Goal: Task Accomplishment & Management: Use online tool/utility

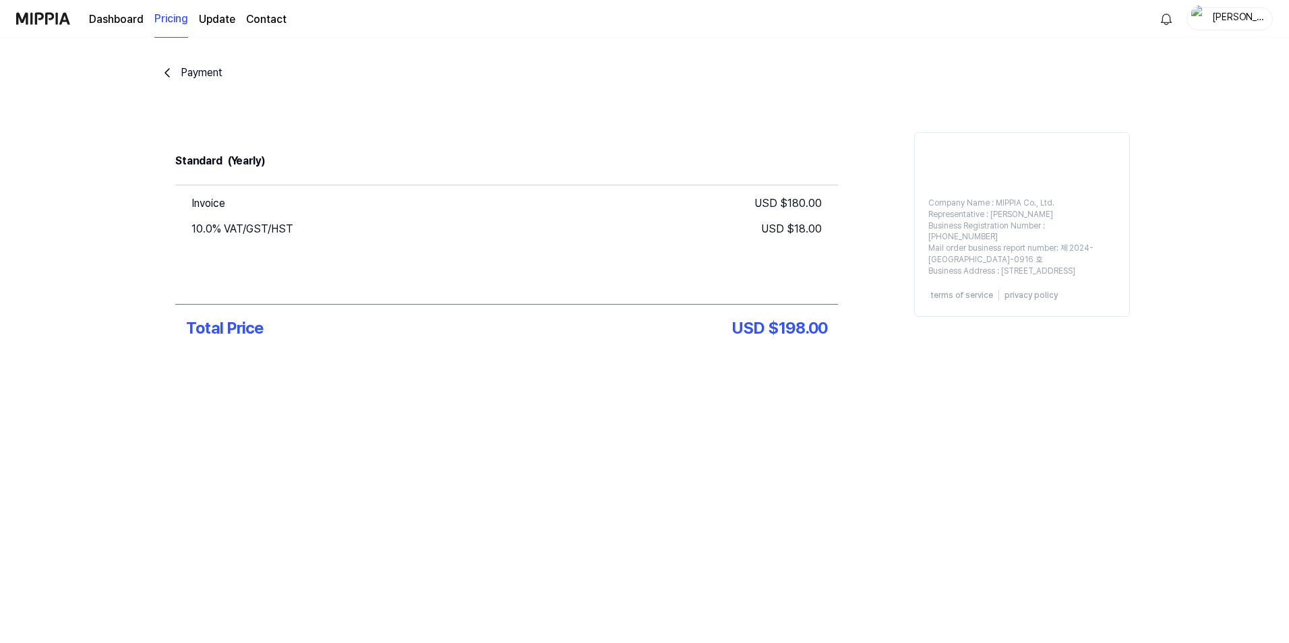
click at [109, 17] on link "Dashboard" at bounding box center [116, 19] width 55 height 16
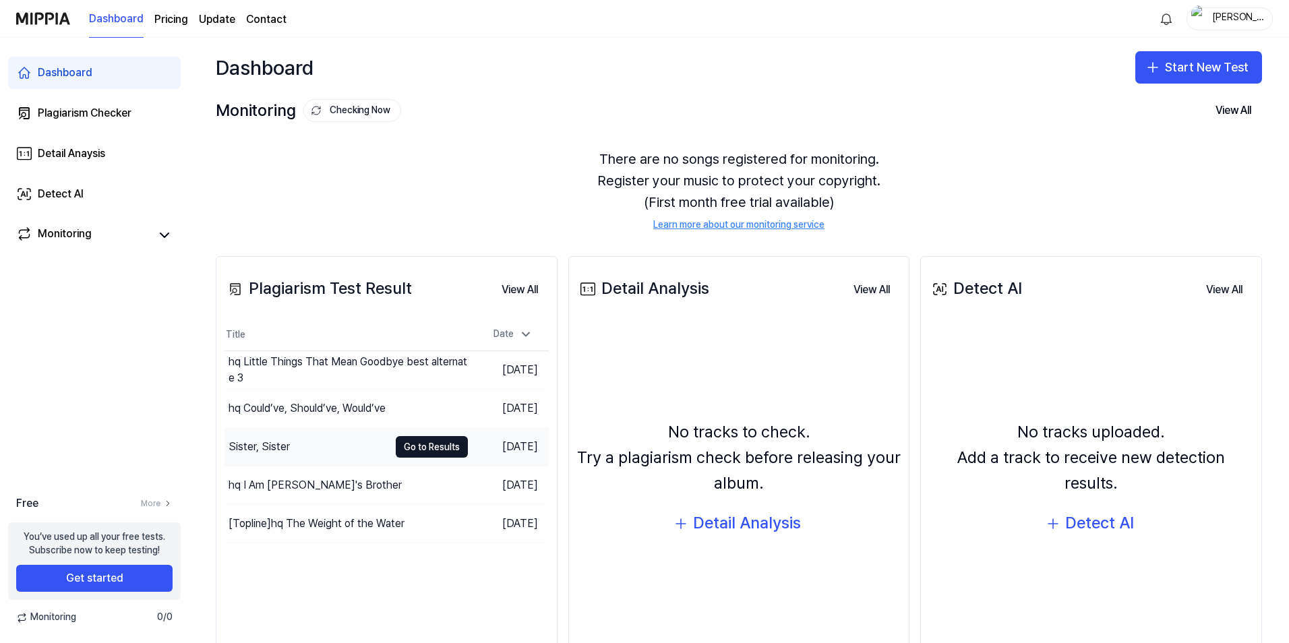
click at [253, 440] on div "Sister, Sister" at bounding box center [258, 447] width 61 height 16
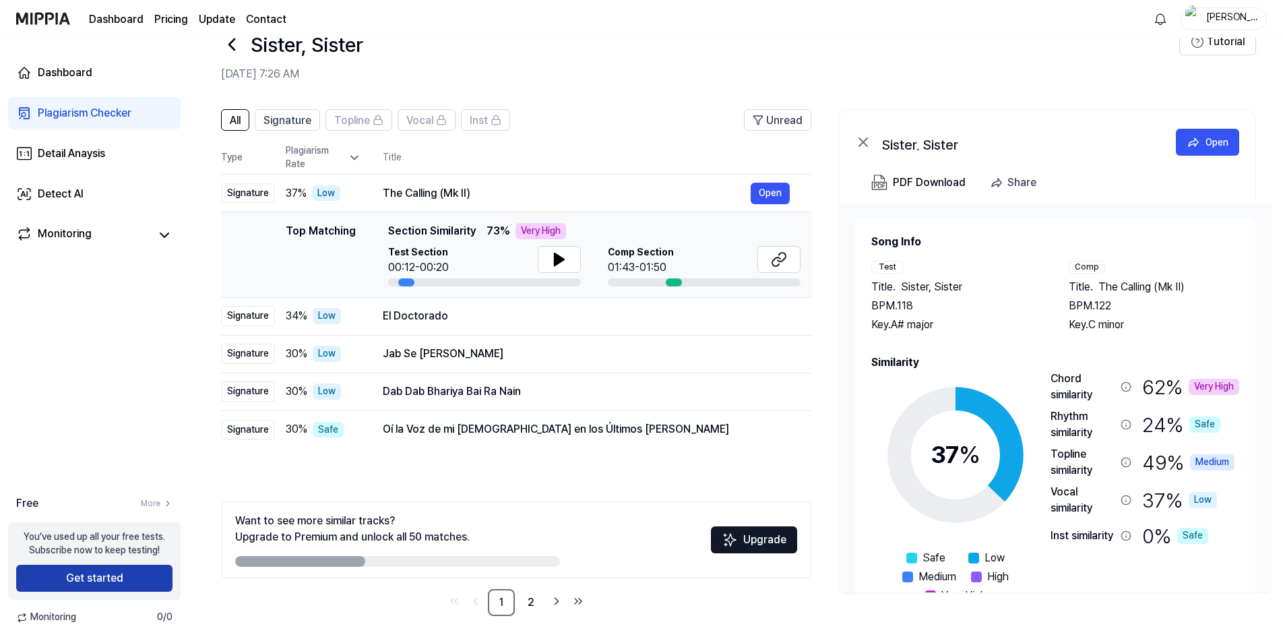
click at [100, 582] on button "Get started" at bounding box center [94, 578] width 156 height 27
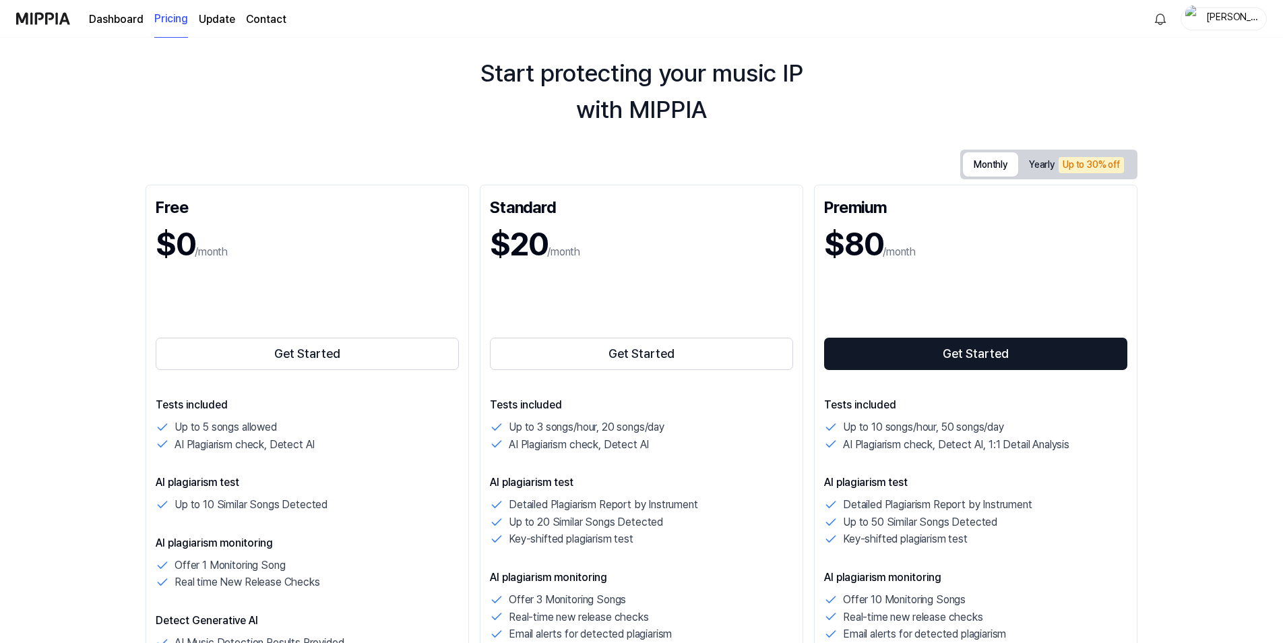
click at [977, 166] on button "Monthly" at bounding box center [990, 164] width 55 height 24
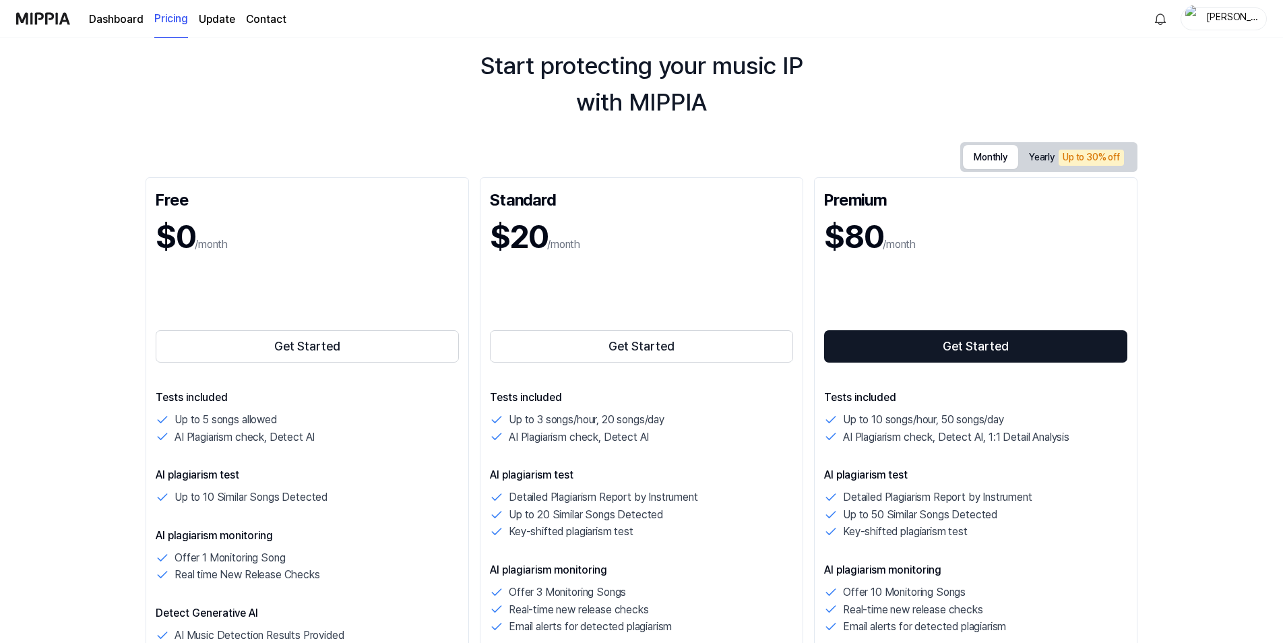
scroll to position [36, 0]
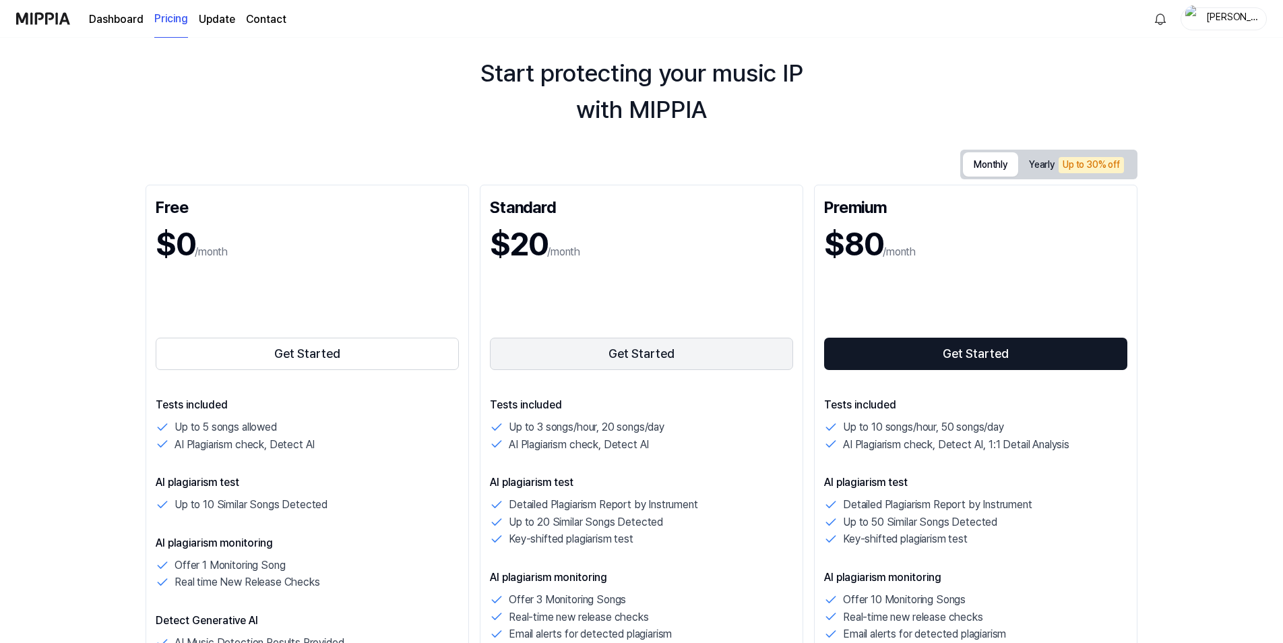
click at [641, 358] on button "Get Started" at bounding box center [641, 354] width 303 height 32
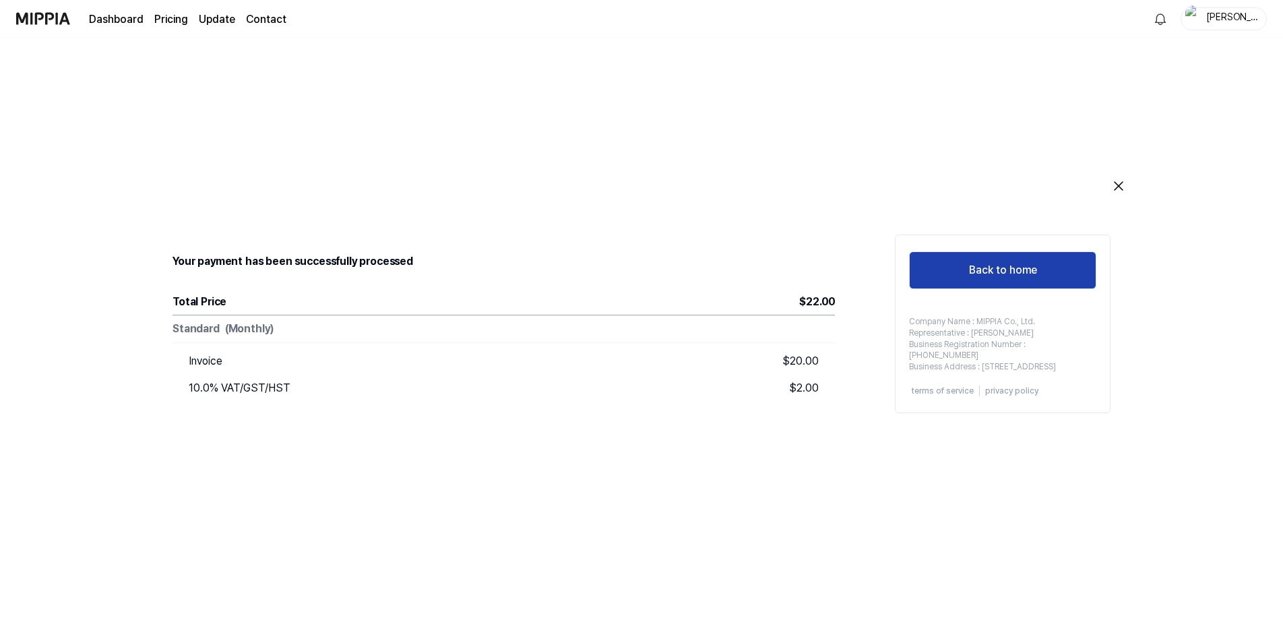
click at [1023, 266] on button "Back to home" at bounding box center [1002, 270] width 187 height 38
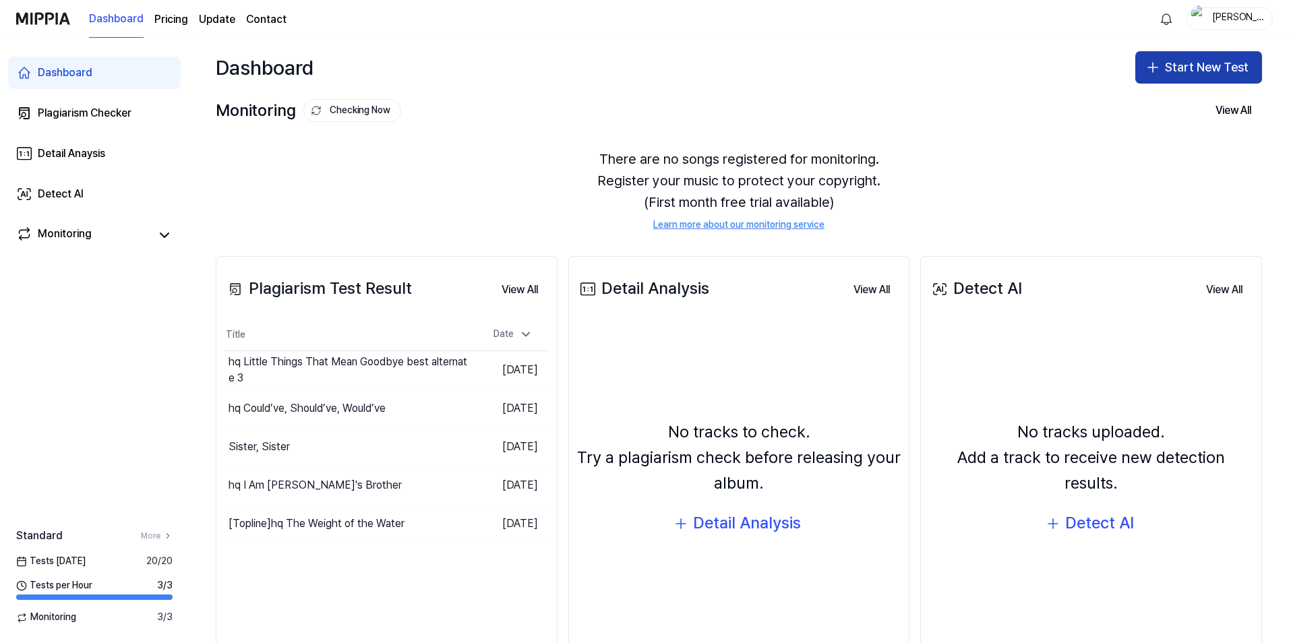
click at [1198, 69] on button "Start New Test" at bounding box center [1198, 67] width 127 height 32
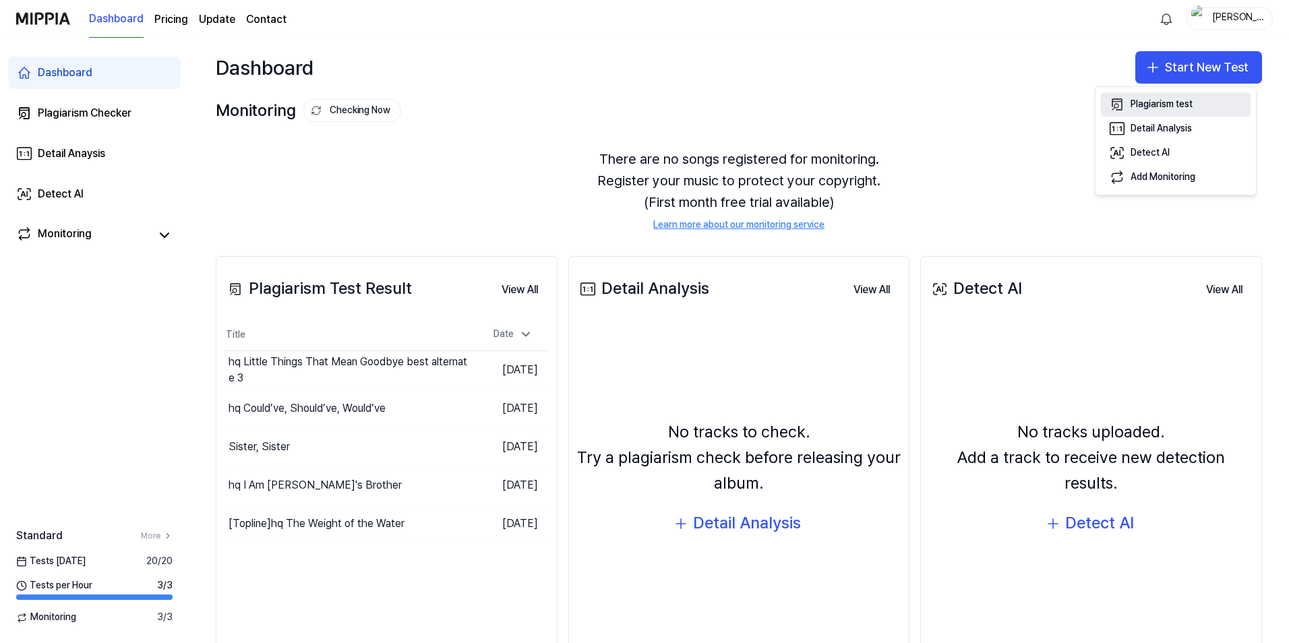
click at [1168, 106] on div "Plagiarism test" at bounding box center [1161, 104] width 62 height 13
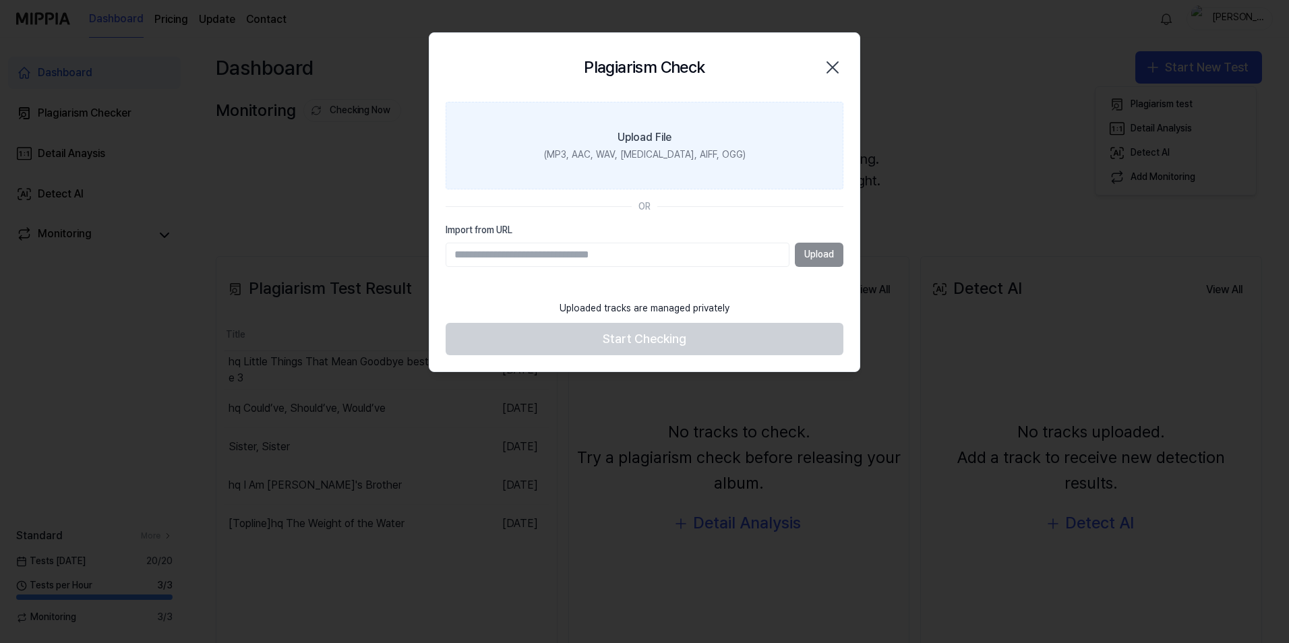
click at [636, 154] on div "(MP3, AAC, WAV, FLAC, AIFF, OGG)" at bounding box center [645, 154] width 202 height 13
click at [0, 0] on input "Upload File (MP3, AAC, WAV, FLAC, AIFF, OGG)" at bounding box center [0, 0] width 0 height 0
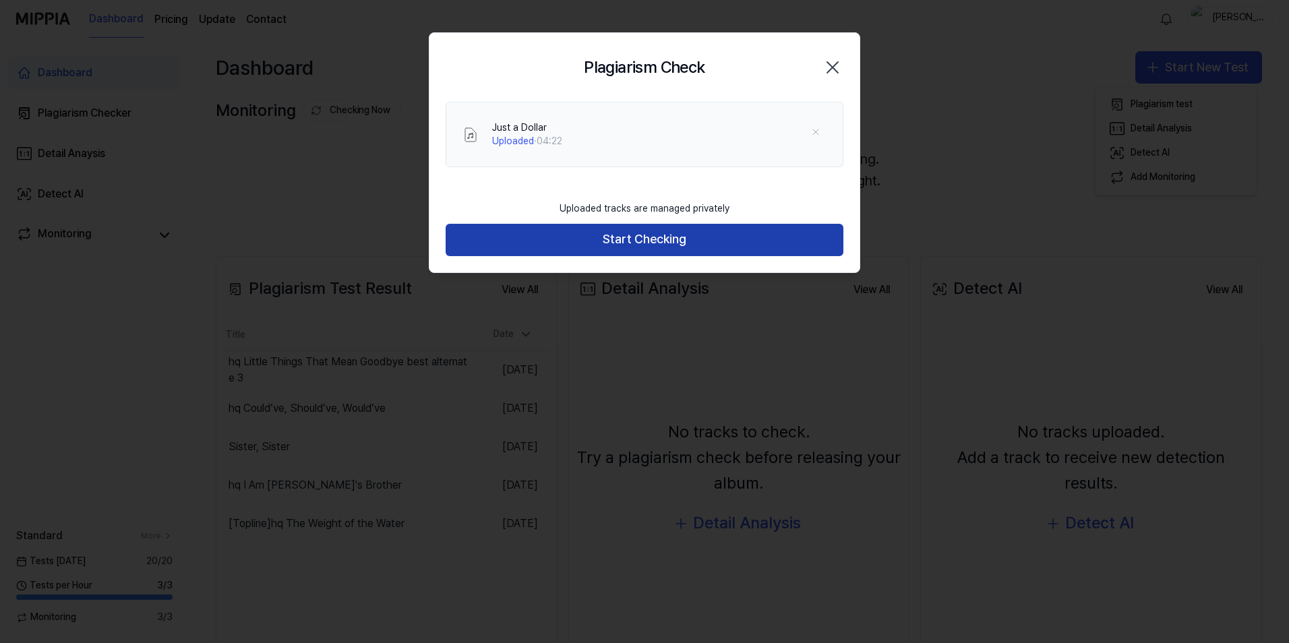
click at [661, 239] on button "Start Checking" at bounding box center [644, 240] width 398 height 32
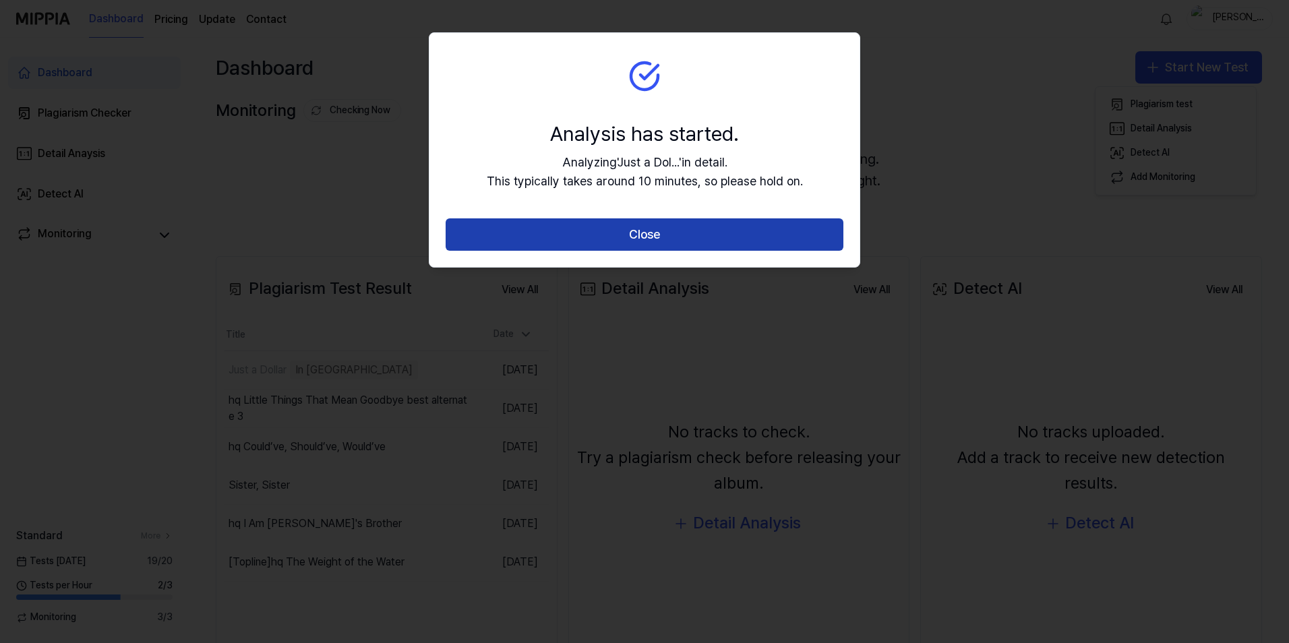
click at [702, 235] on button "Close" at bounding box center [644, 234] width 398 height 32
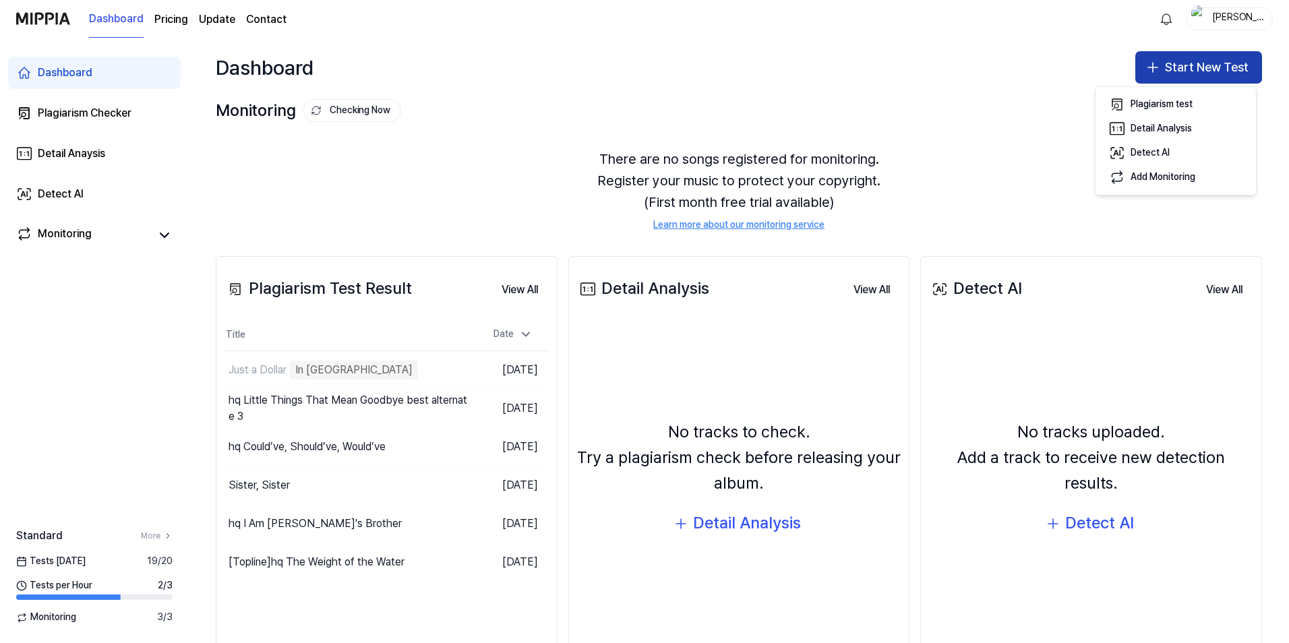
click at [1201, 74] on button "Start New Test" at bounding box center [1198, 67] width 127 height 32
click at [1176, 68] on button "Start New Test" at bounding box center [1198, 67] width 127 height 32
click at [1163, 100] on div "Plagiarism test" at bounding box center [1161, 104] width 62 height 13
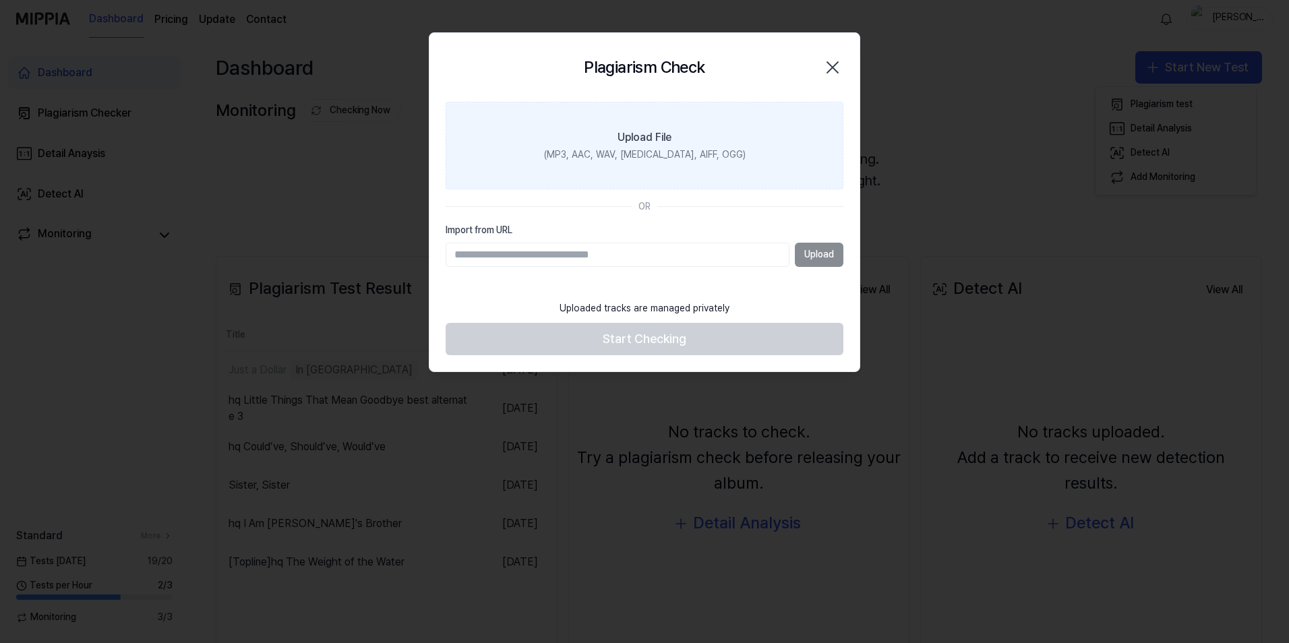
click at [635, 158] on div "(MP3, AAC, WAV, FLAC, AIFF, OGG)" at bounding box center [645, 154] width 202 height 13
click at [0, 0] on input "Upload File (MP3, AAC, WAV, FLAC, AIFF, OGG)" at bounding box center [0, 0] width 0 height 0
click at [646, 148] on div "(MP3, AAC, WAV, [MEDICAL_DATA], AIFF, OGG)" at bounding box center [645, 154] width 202 height 13
click at [0, 0] on input "Upload File (MP3, AAC, WAV, FLAC, AIFF, OGG)" at bounding box center [0, 0] width 0 height 0
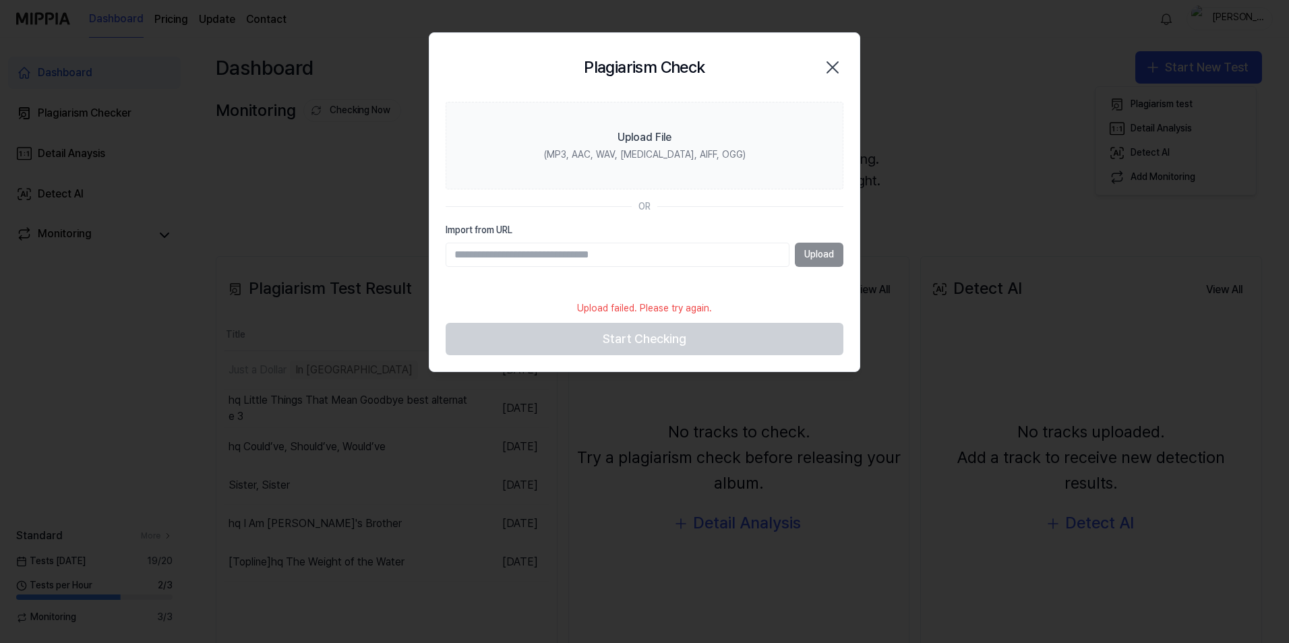
click at [832, 73] on icon "button" at bounding box center [833, 68] width 22 height 22
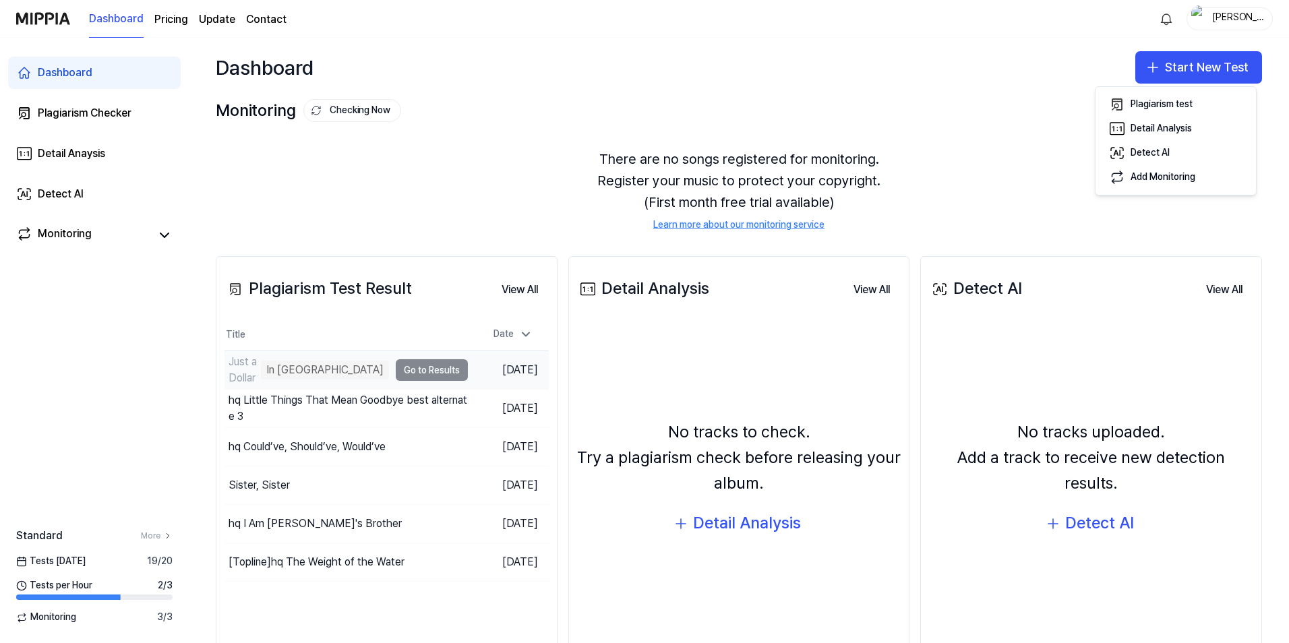
click at [352, 365] on div "Just a Dollar In Queue" at bounding box center [306, 370] width 164 height 38
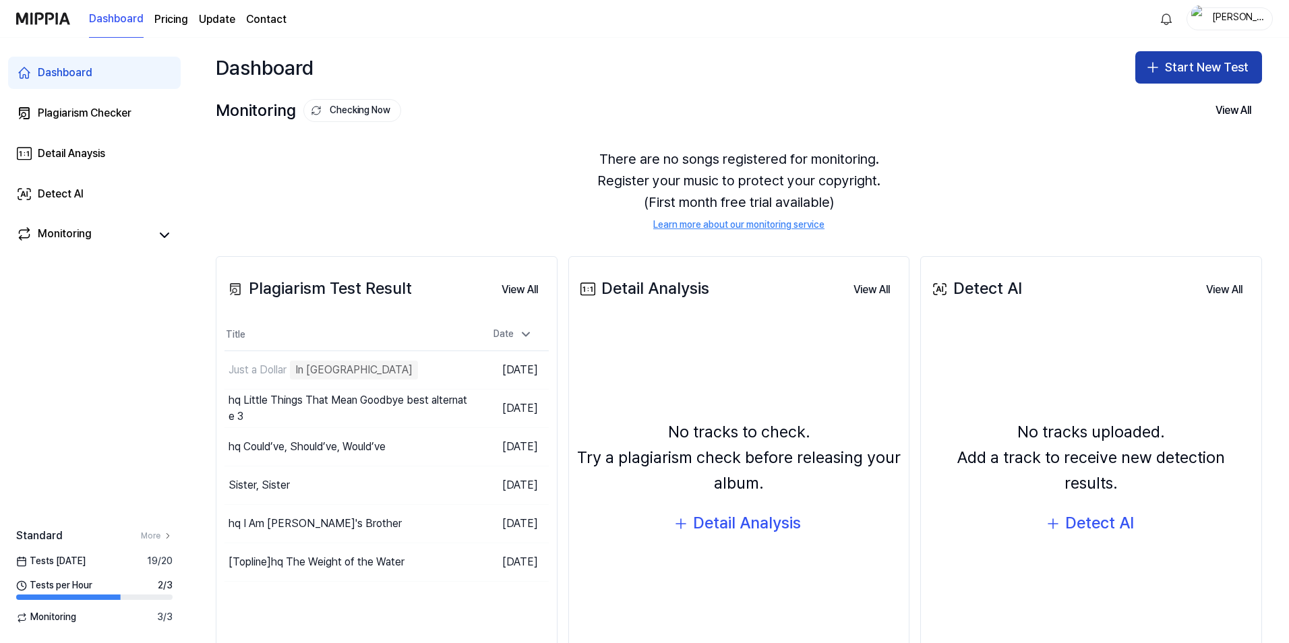
click at [1196, 70] on button "Start New Test" at bounding box center [1198, 67] width 127 height 32
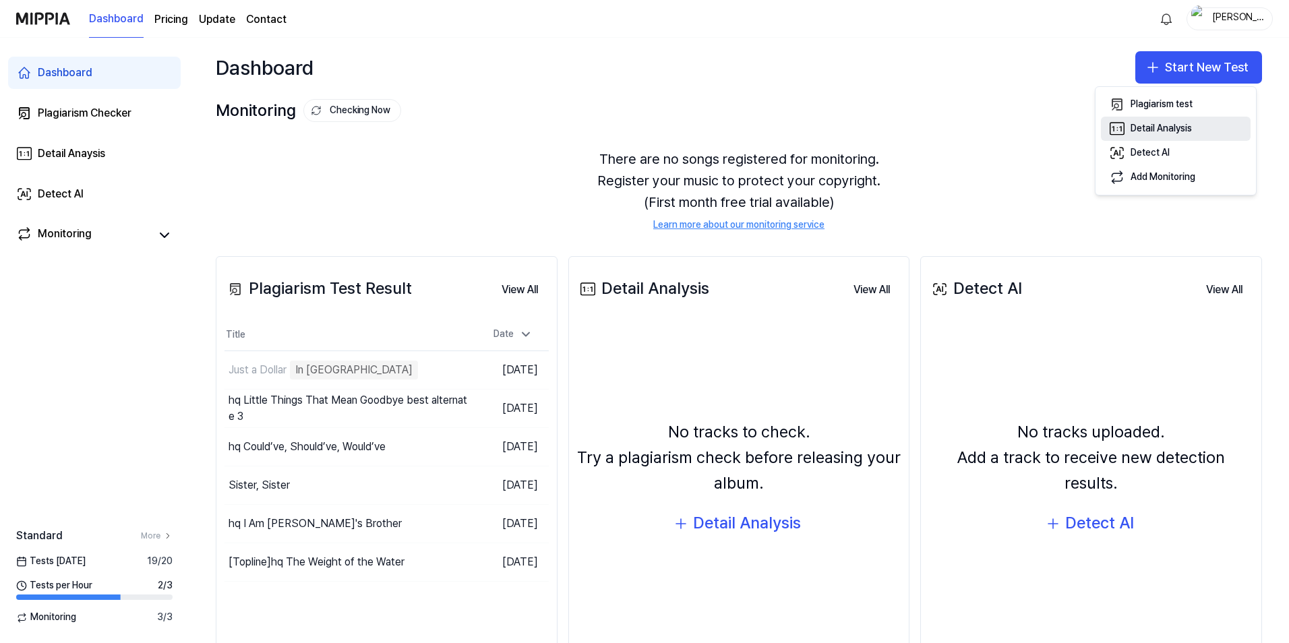
click at [1153, 126] on div "Detail Analysis" at bounding box center [1160, 128] width 61 height 13
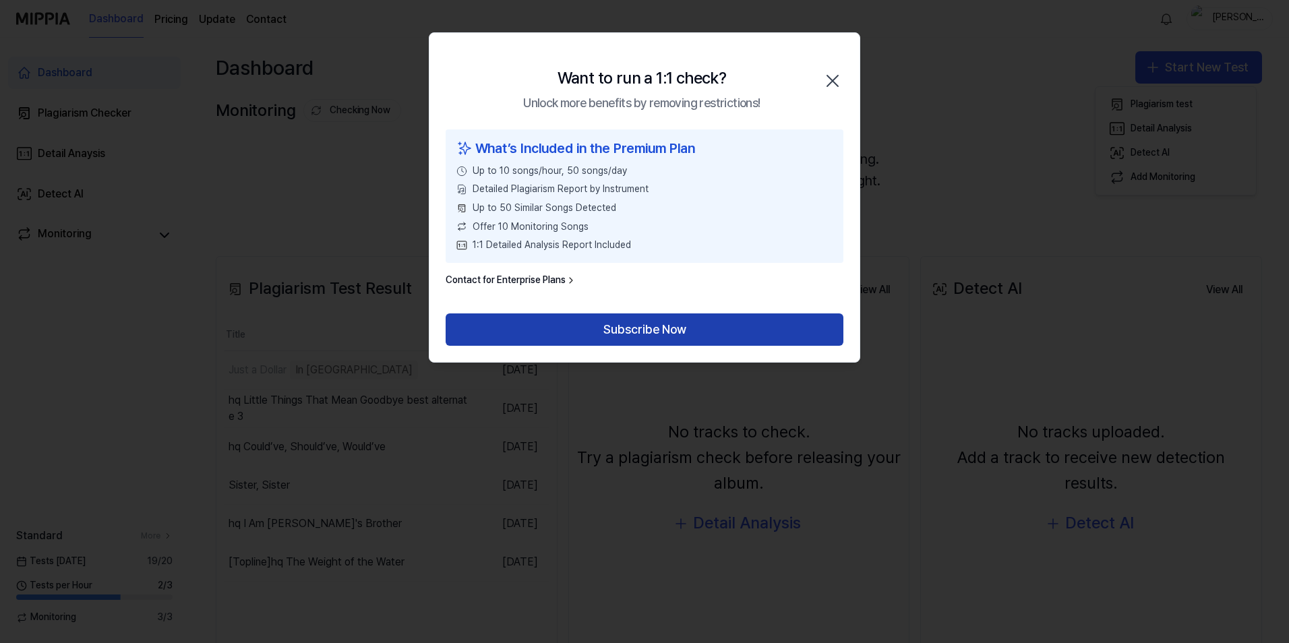
drag, startPoint x: 624, startPoint y: 329, endPoint x: 705, endPoint y: 319, distance: 81.4
click at [624, 329] on button "Subscribe Now" at bounding box center [644, 329] width 398 height 32
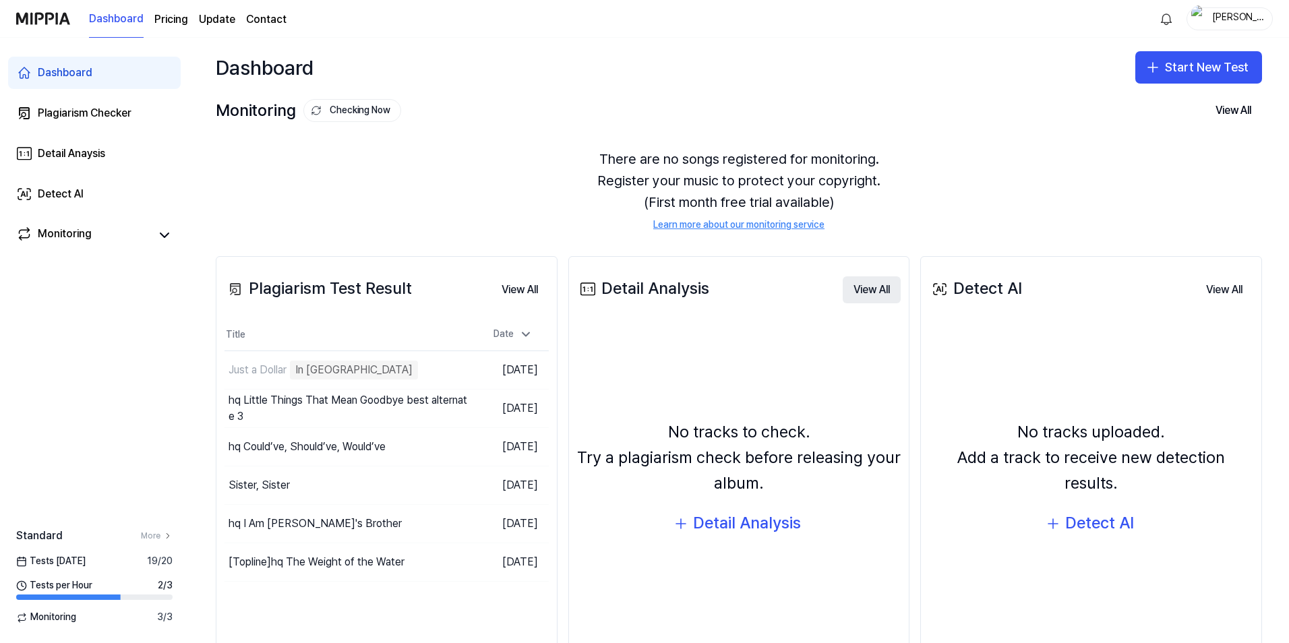
click at [859, 283] on button "View All" at bounding box center [871, 289] width 58 height 27
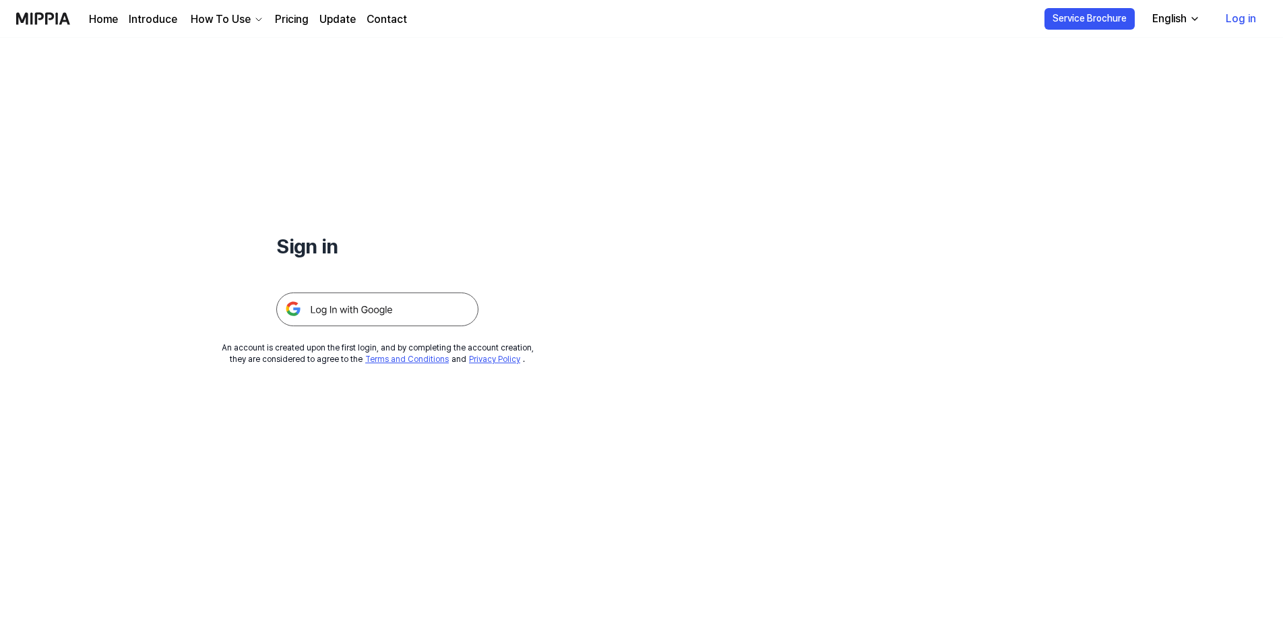
click at [350, 315] on img at bounding box center [377, 310] width 202 height 34
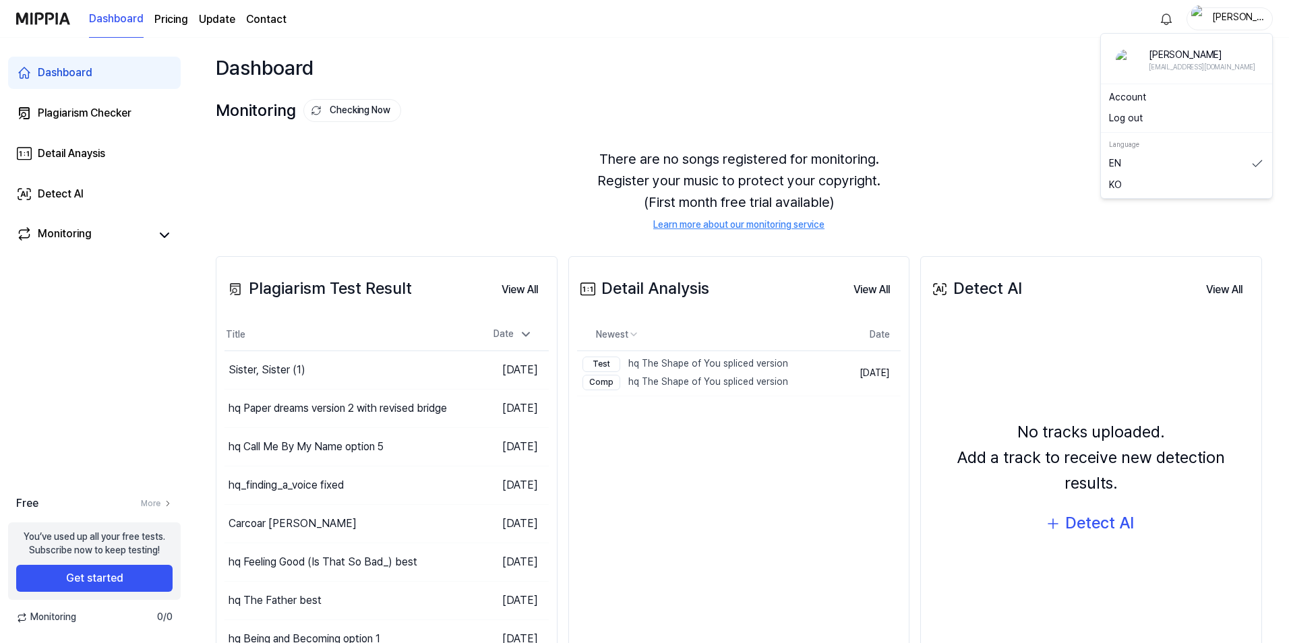
click at [1239, 24] on div "[PERSON_NAME]" at bounding box center [1237, 18] width 53 height 15
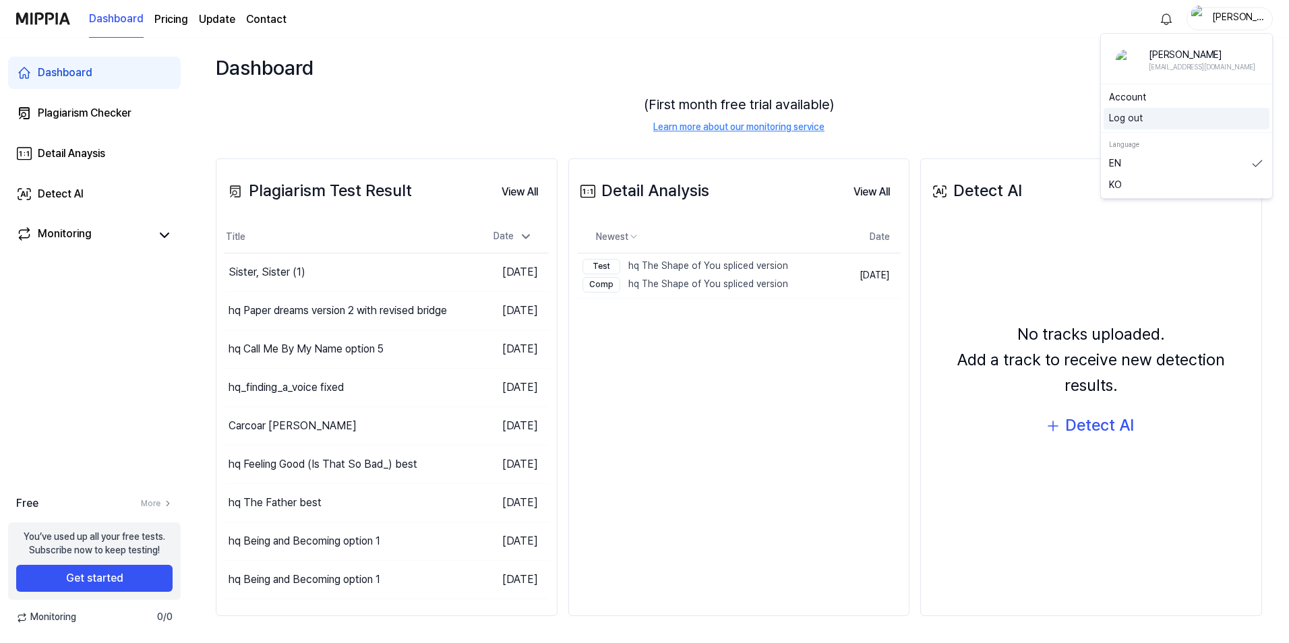
click at [1150, 117] on button "Log out" at bounding box center [1186, 118] width 155 height 13
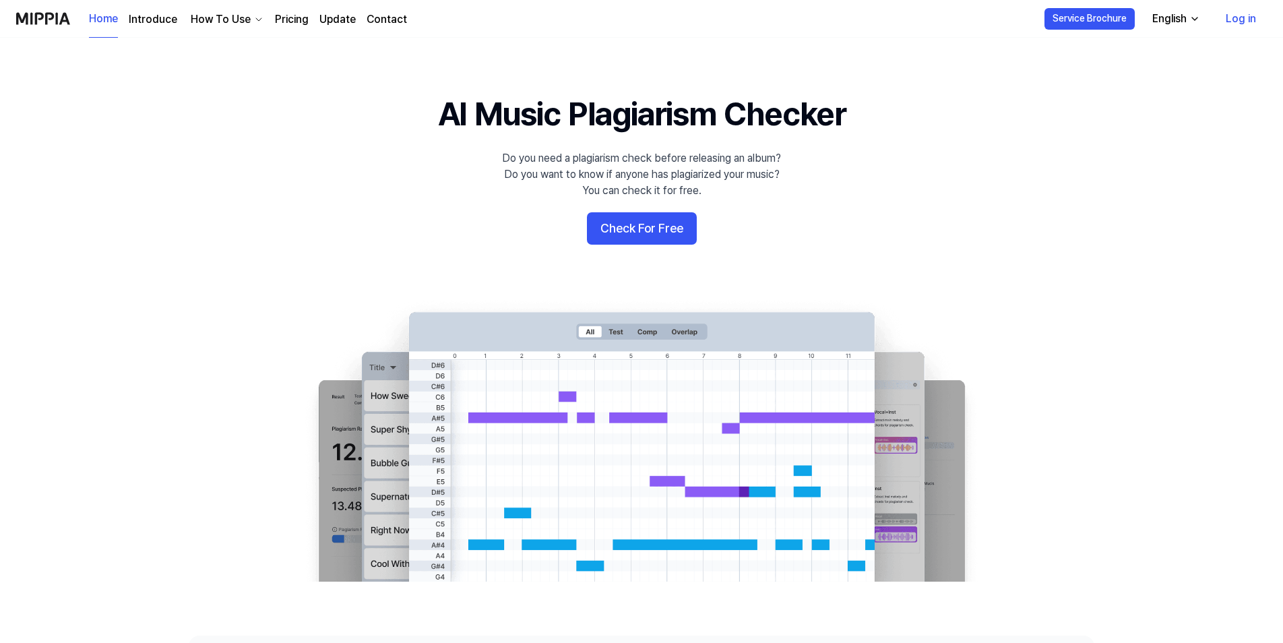
click at [1233, 16] on link "Log in" at bounding box center [1241, 19] width 52 height 38
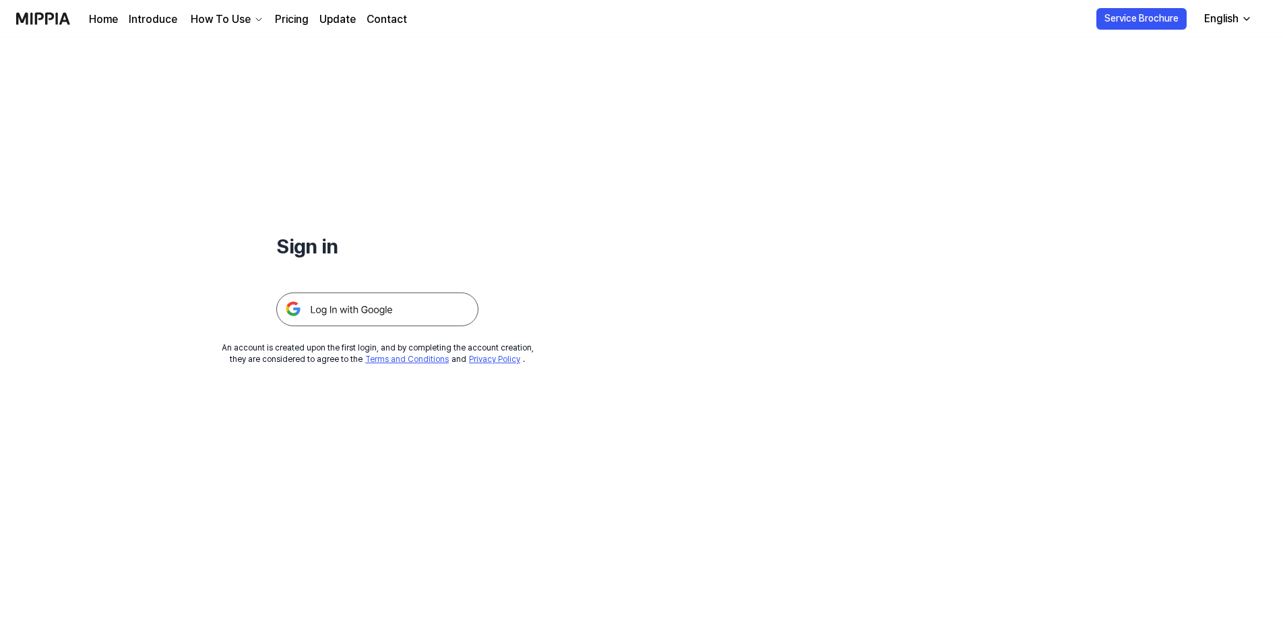
click at [363, 311] on img at bounding box center [377, 310] width 202 height 34
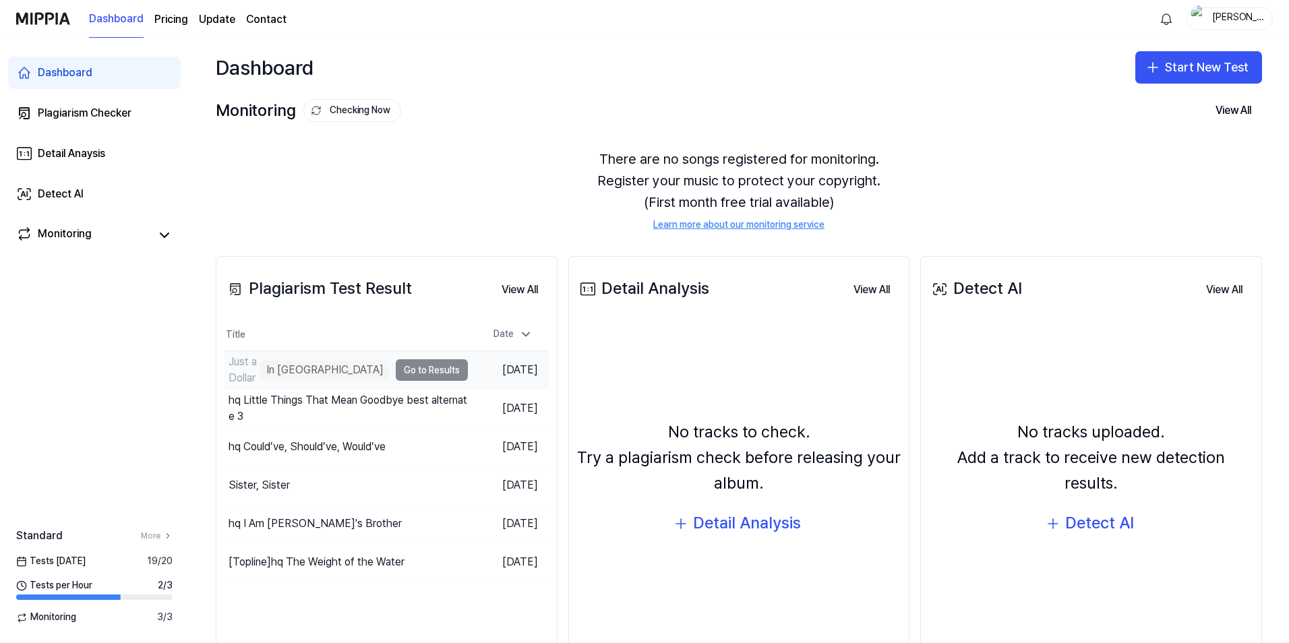
click at [310, 367] on div "In [GEOGRAPHIC_DATA]" at bounding box center [325, 370] width 128 height 19
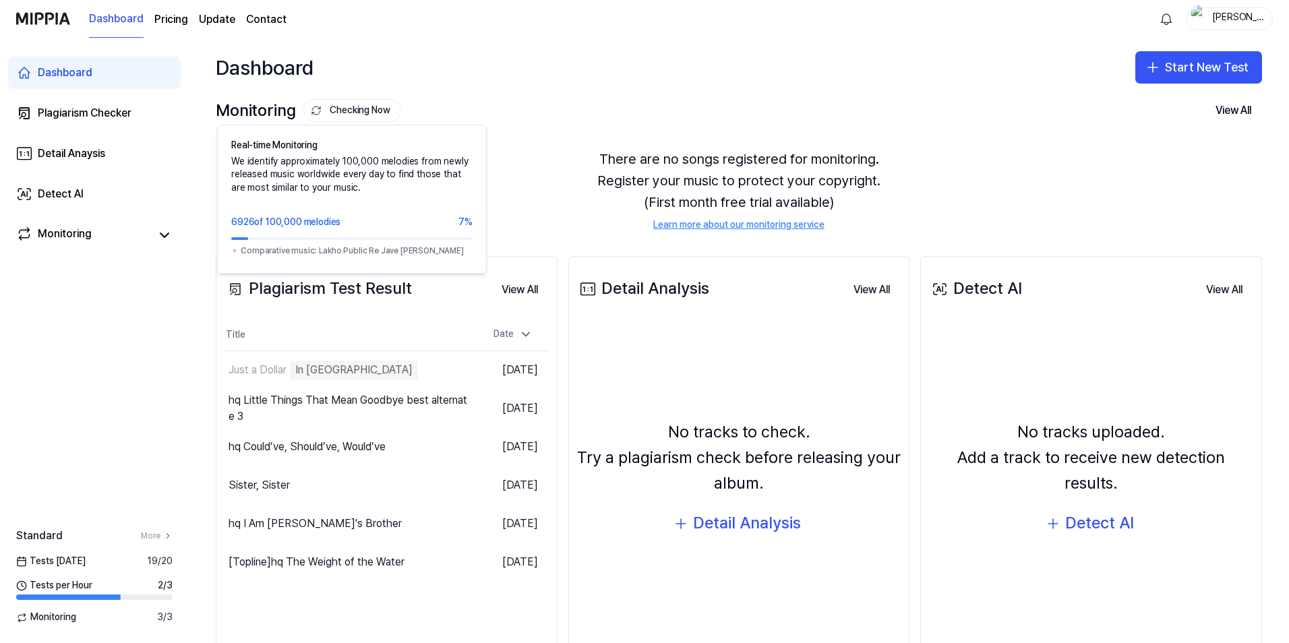
click at [340, 111] on button "Checking Now" at bounding box center [352, 110] width 98 height 23
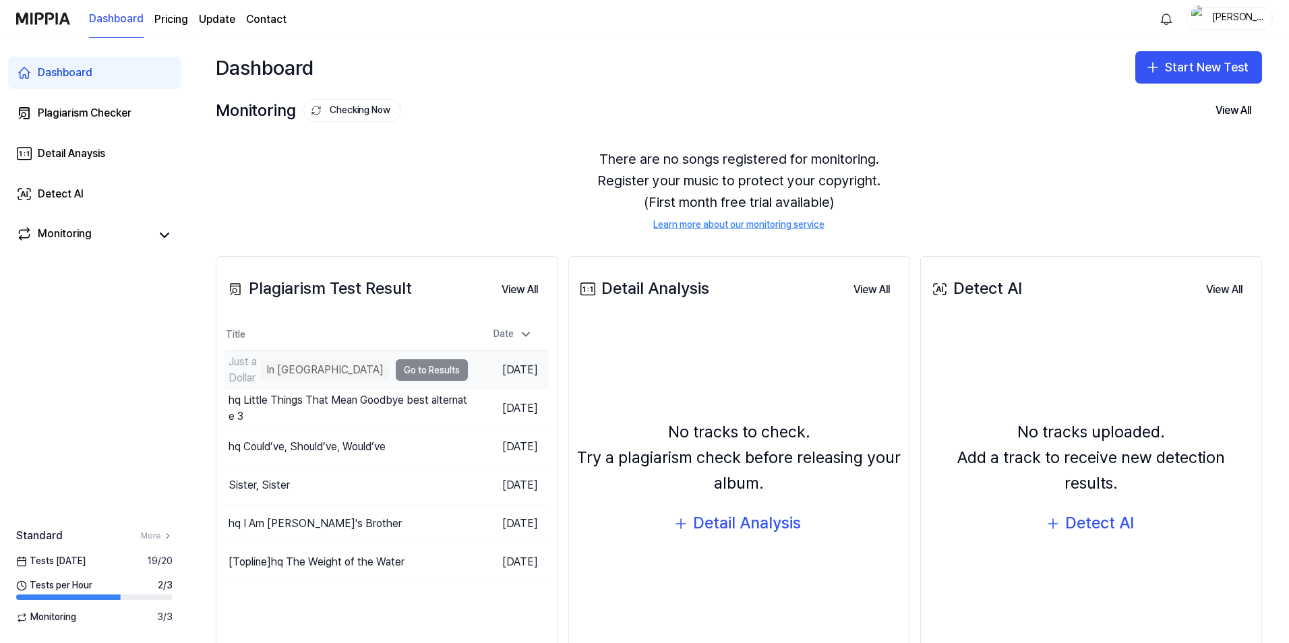
click at [257, 375] on div "Just a Dollar" at bounding box center [242, 370] width 29 height 32
click at [393, 367] on td "Just a Dollar In Queue Go to Results" at bounding box center [345, 370] width 243 height 38
drag, startPoint x: 400, startPoint y: 367, endPoint x: 361, endPoint y: 363, distance: 40.0
click at [361, 363] on div "Just a Dollar In Queue" at bounding box center [306, 370] width 164 height 38
click at [1229, 113] on button "View All" at bounding box center [1232, 110] width 57 height 27
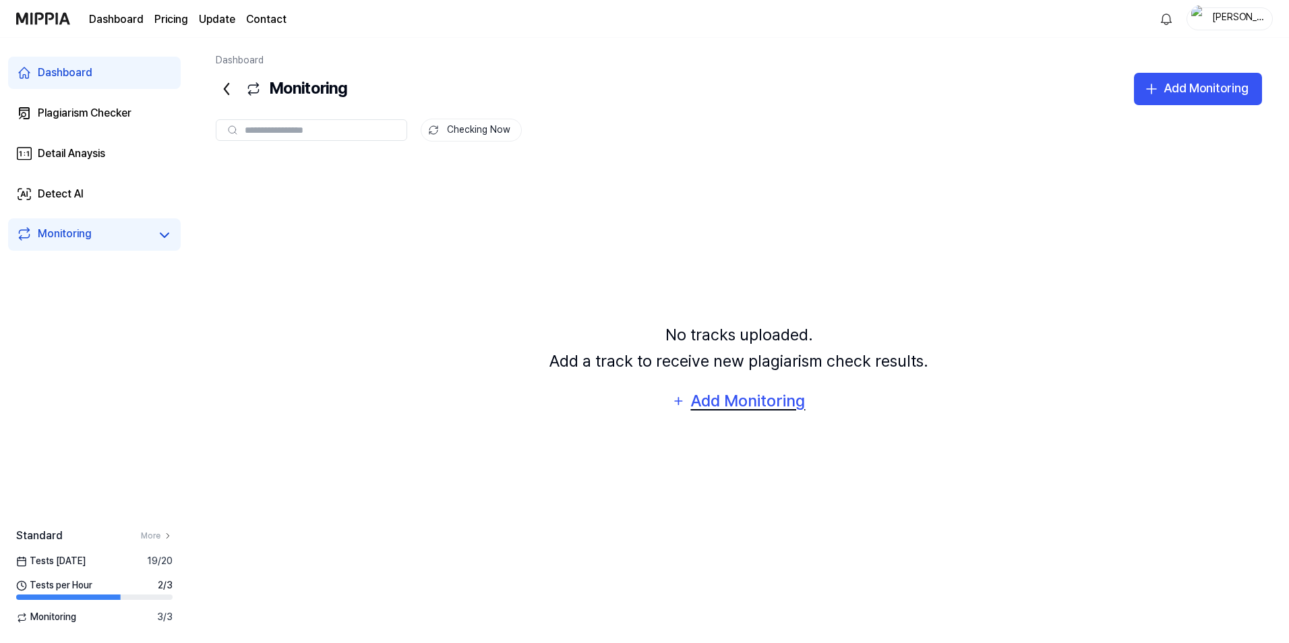
click at [733, 402] on div "Add Monitoring" at bounding box center [747, 401] width 117 height 26
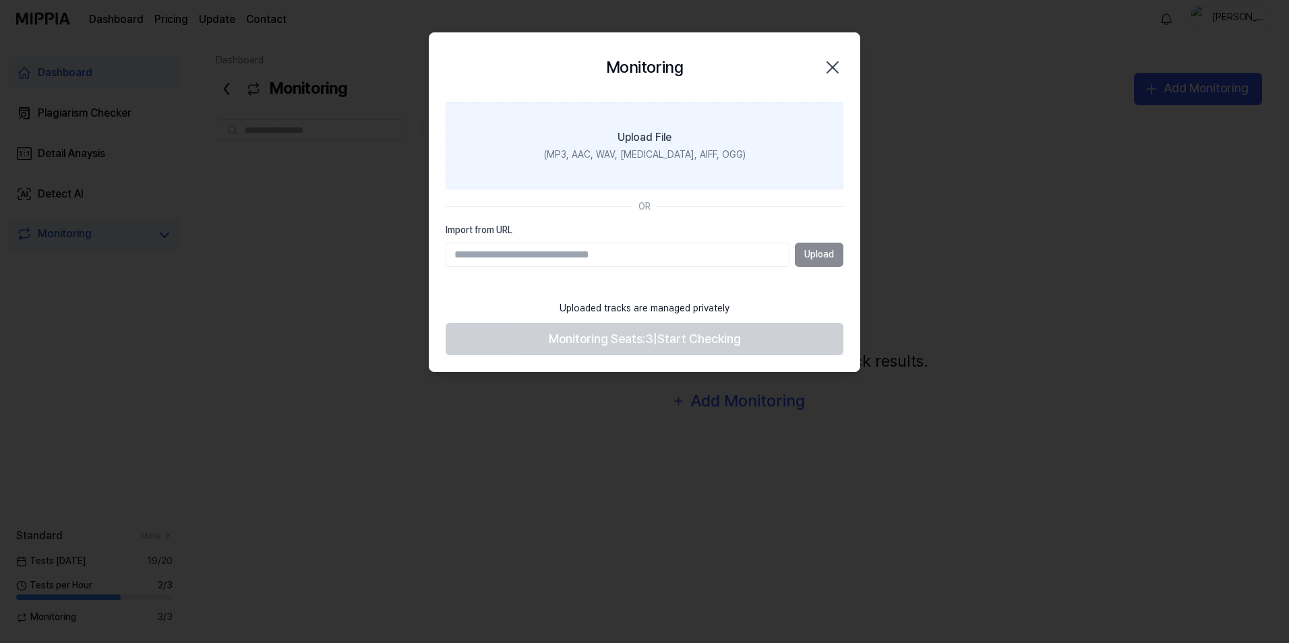
click at [657, 143] on div "Upload File" at bounding box center [644, 137] width 54 height 16
click at [0, 0] on input "Upload File (MP3, AAC, WAV, FLAC, AIFF, OGG)" at bounding box center [0, 0] width 0 height 0
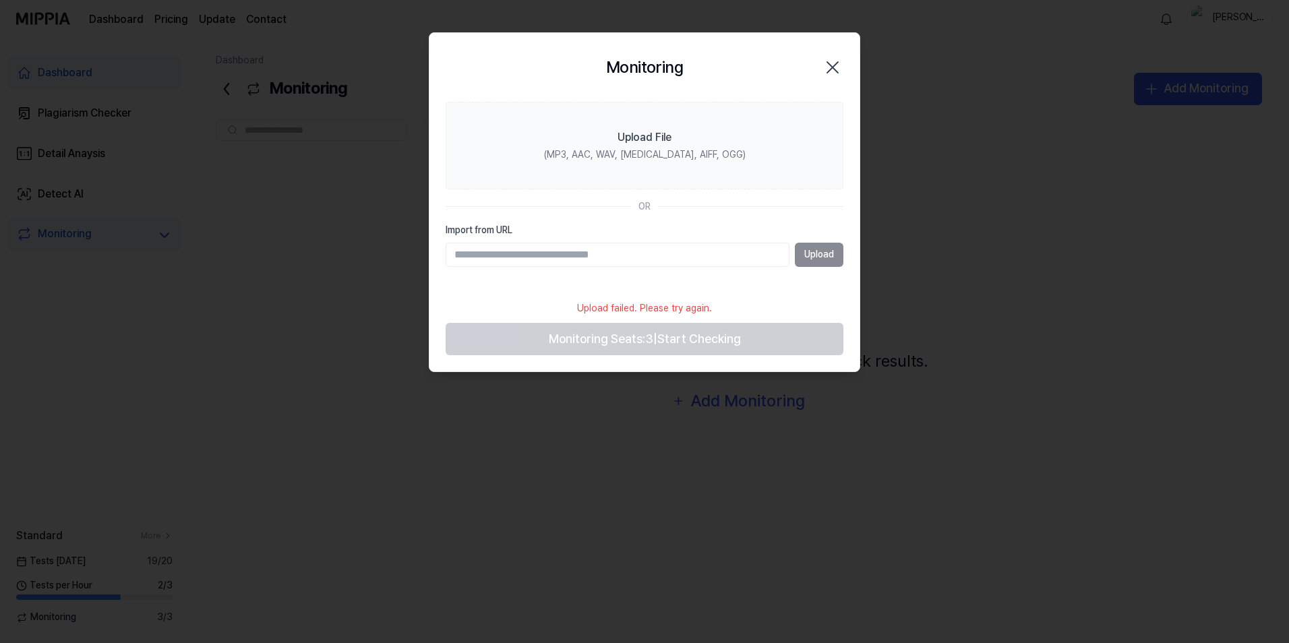
click at [834, 65] on icon "button" at bounding box center [832, 67] width 11 height 11
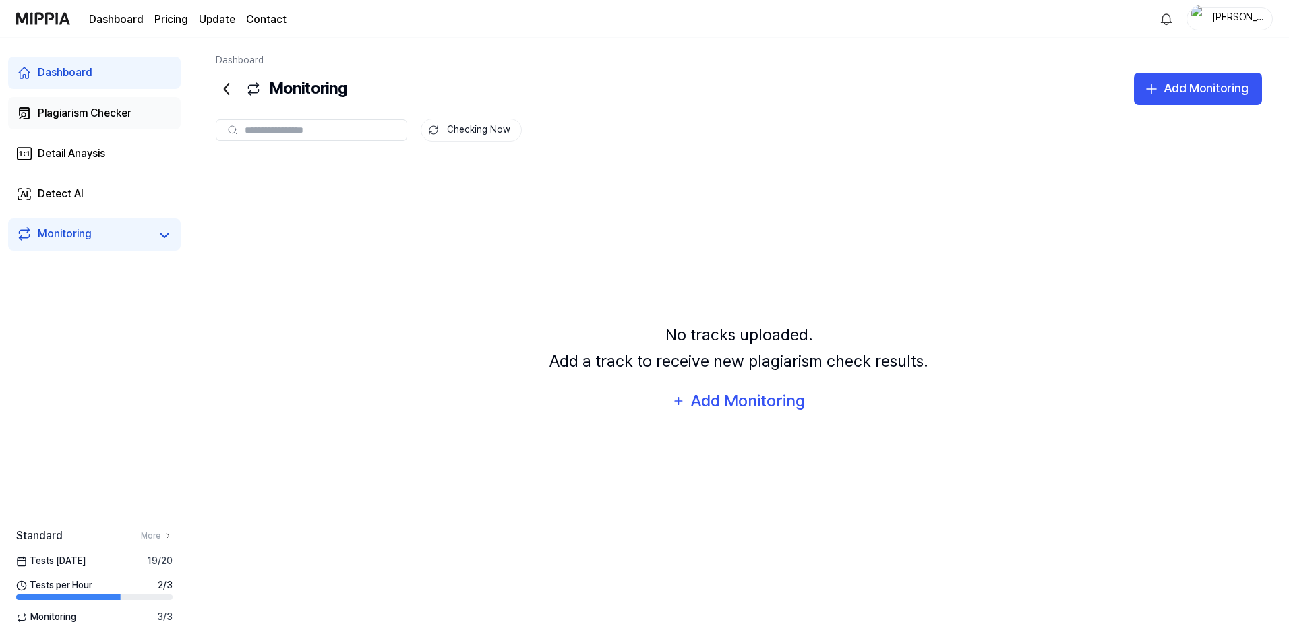
click at [79, 114] on div "Plagiarism Checker" at bounding box center [85, 113] width 94 height 16
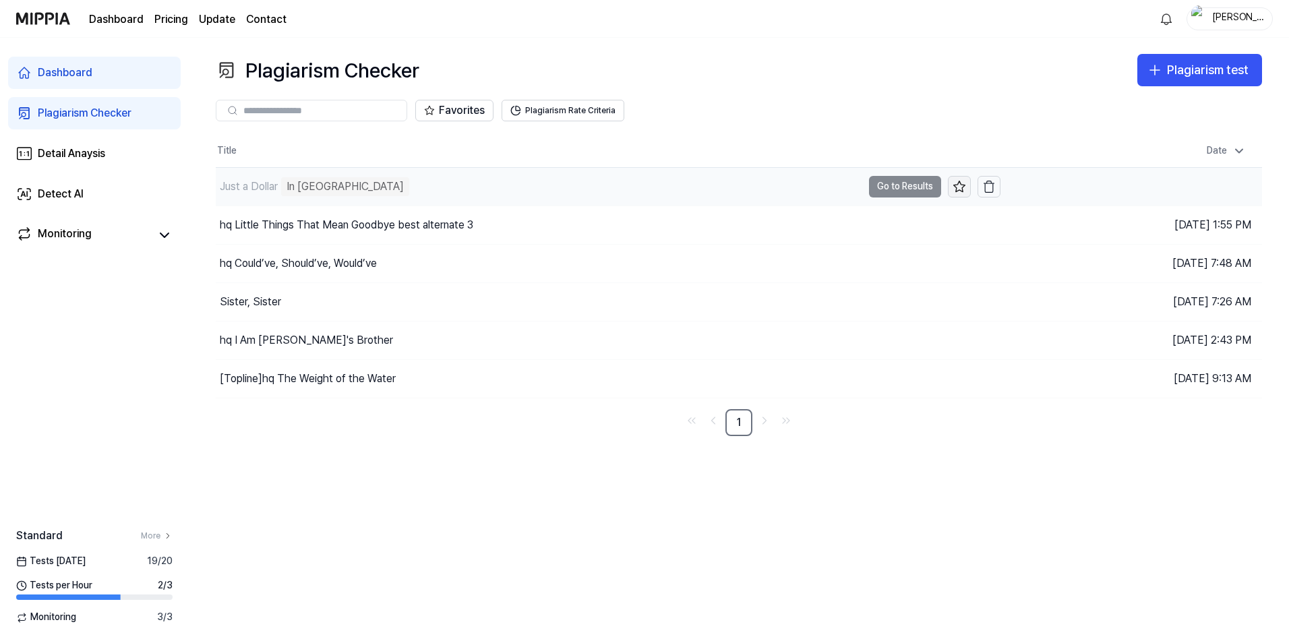
click at [962, 187] on icon at bounding box center [959, 186] width 11 height 11
click at [893, 187] on td "Just a Dollar In Queue Go to Results" at bounding box center [608, 187] width 784 height 38
click at [958, 185] on icon at bounding box center [959, 186] width 11 height 11
click at [828, 96] on div "Favorites Plagiarism Rate Criteria" at bounding box center [739, 110] width 1046 height 49
click at [884, 185] on td "Just a Dollar In Queue Go to Results" at bounding box center [608, 187] width 784 height 38
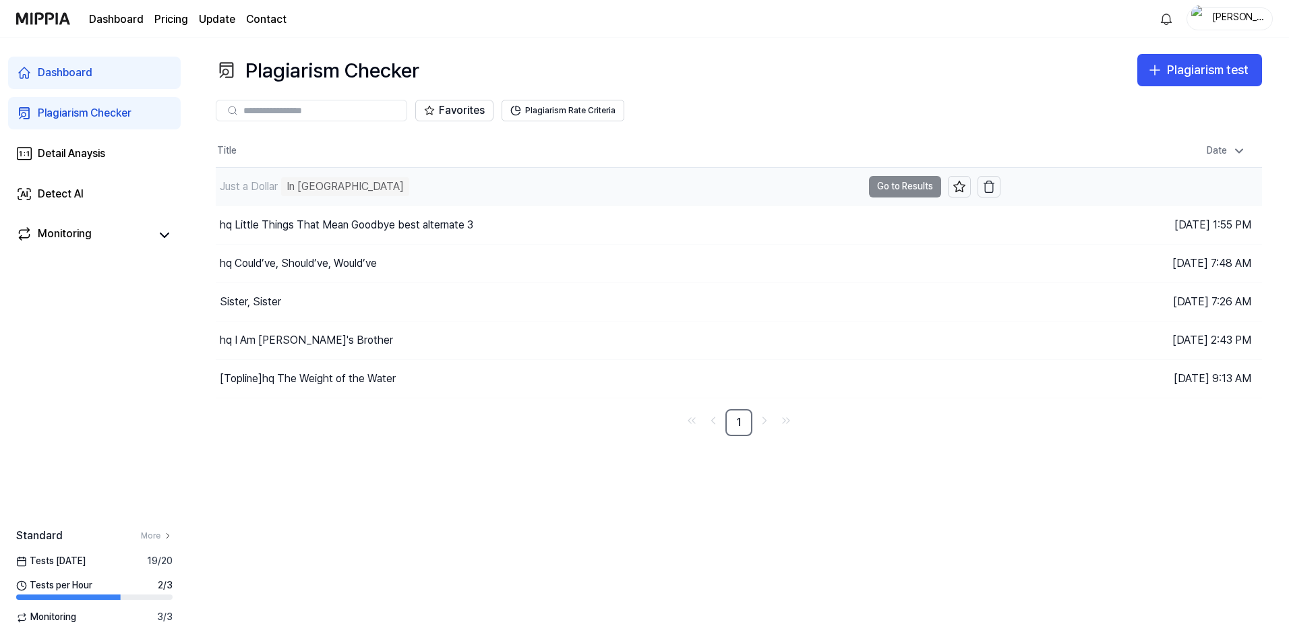
click at [365, 193] on div "Just a Dollar In Queue" at bounding box center [539, 187] width 646 height 38
click at [308, 191] on div "In [GEOGRAPHIC_DATA]" at bounding box center [345, 186] width 128 height 19
click at [126, 20] on link "Dashboard" at bounding box center [116, 19] width 55 height 16
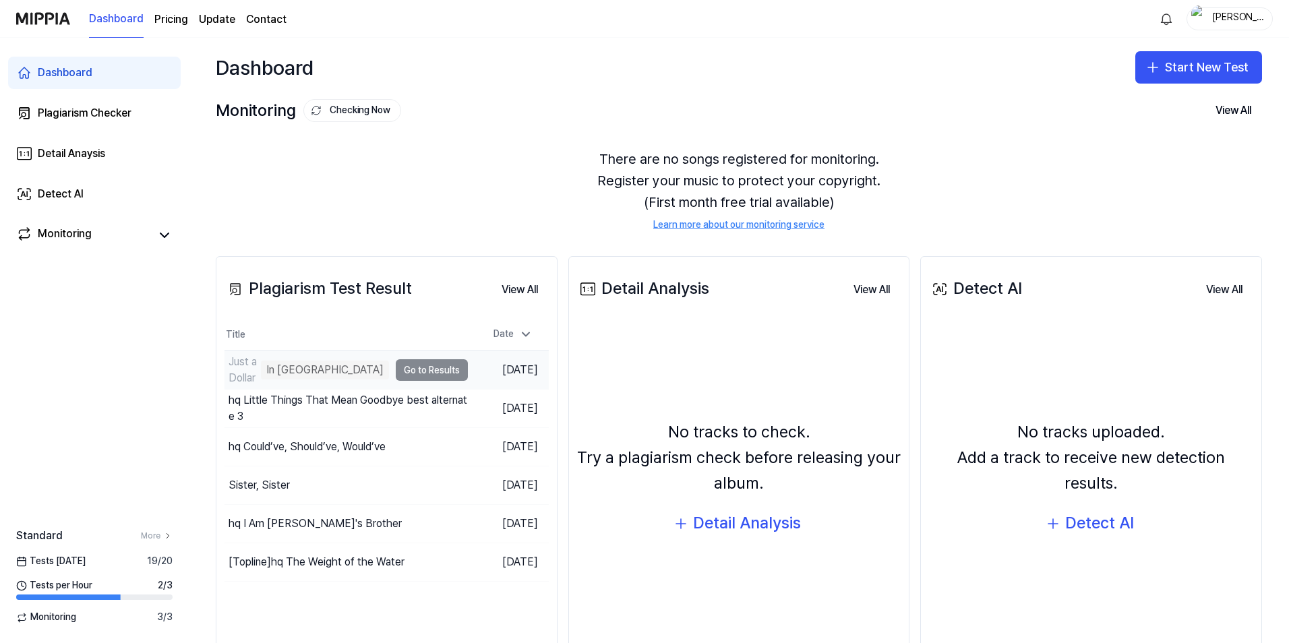
click at [326, 375] on div "In Queue" at bounding box center [325, 370] width 128 height 19
click at [439, 369] on td "Just a Dollar In Queue Go to Results" at bounding box center [345, 370] width 243 height 38
click at [94, 116] on div "Plagiarism Checker" at bounding box center [85, 113] width 94 height 16
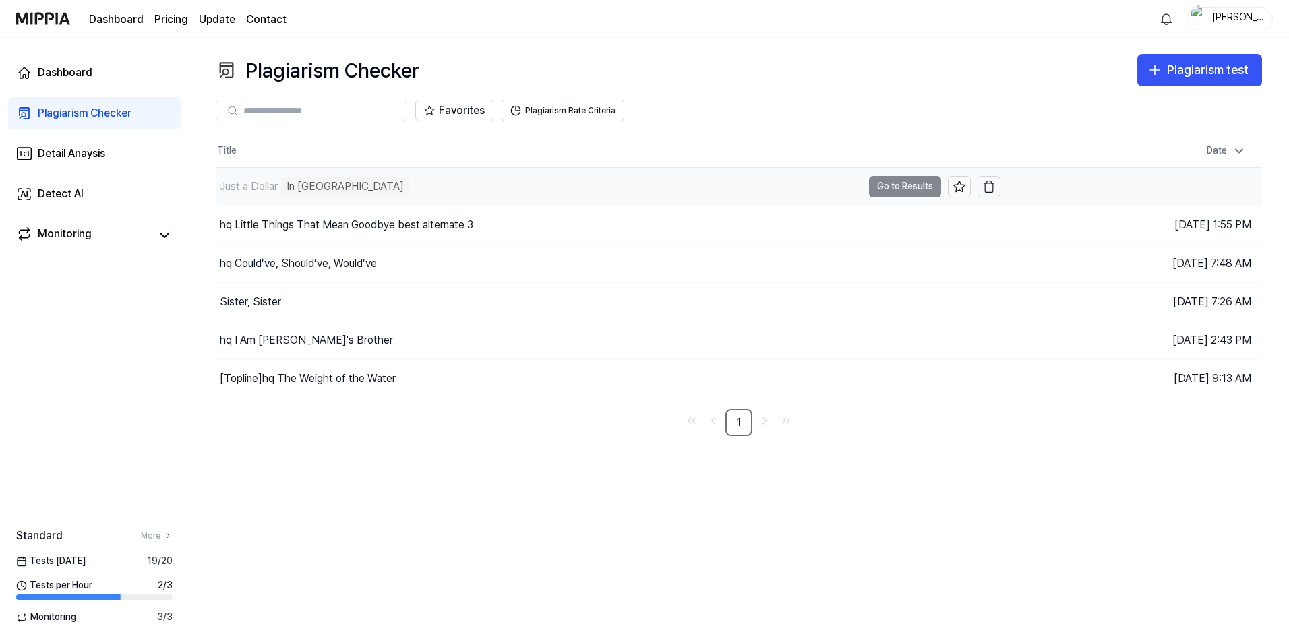
click at [895, 185] on td "Just a Dollar In Queue Go to Results" at bounding box center [608, 187] width 784 height 38
click at [559, 111] on button "Plagiarism Rate Criteria" at bounding box center [562, 111] width 123 height 22
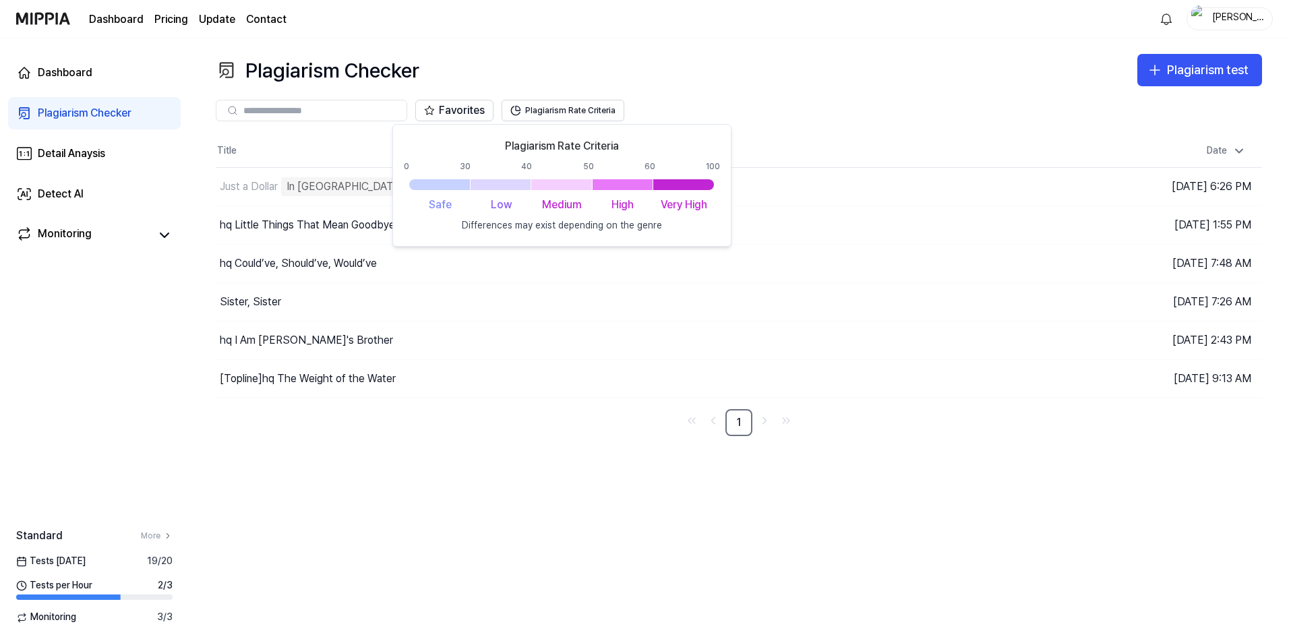
click at [744, 49] on div "Plagiarism Checker Plagiarism test Plagiarism Checker Detail Analysis Detect AI…" at bounding box center [739, 340] width 1100 height 605
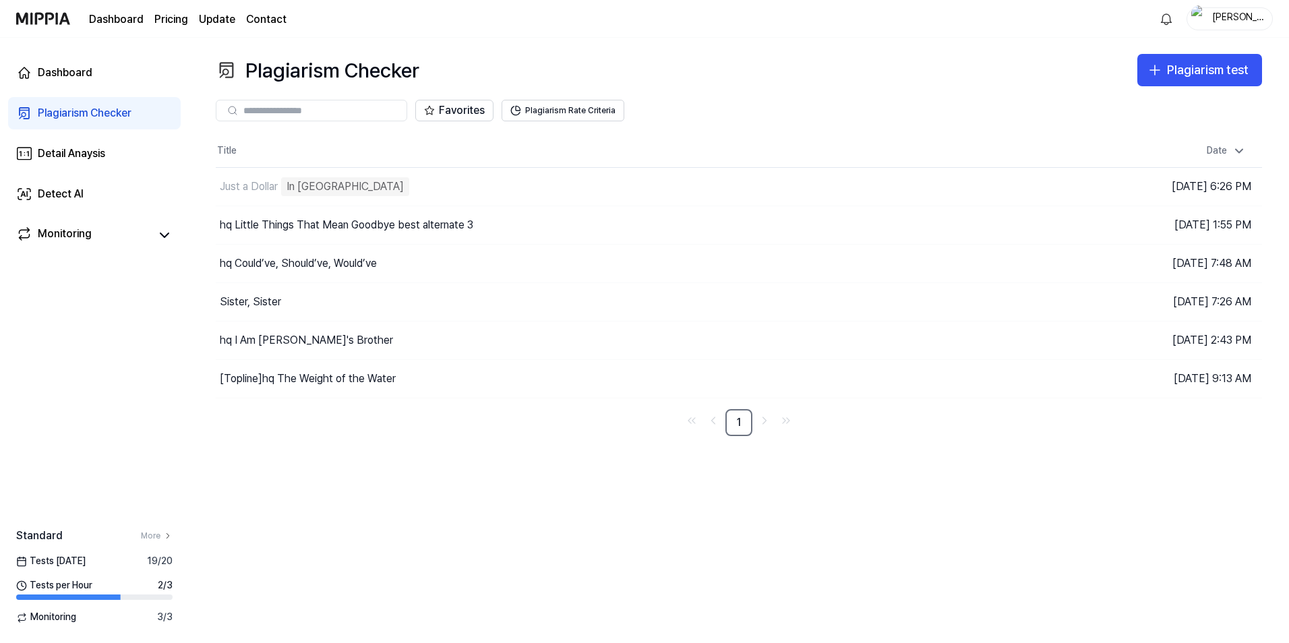
drag, startPoint x: 625, startPoint y: 412, endPoint x: 640, endPoint y: 431, distance: 24.9
click at [640, 431] on nav "1" at bounding box center [739, 422] width 1046 height 27
click at [787, 421] on icon "Go to last page" at bounding box center [785, 420] width 13 height 16
click at [335, 192] on div "In [GEOGRAPHIC_DATA]" at bounding box center [345, 186] width 128 height 19
click at [352, 189] on div "Just a Dollar In Queue" at bounding box center [539, 187] width 646 height 38
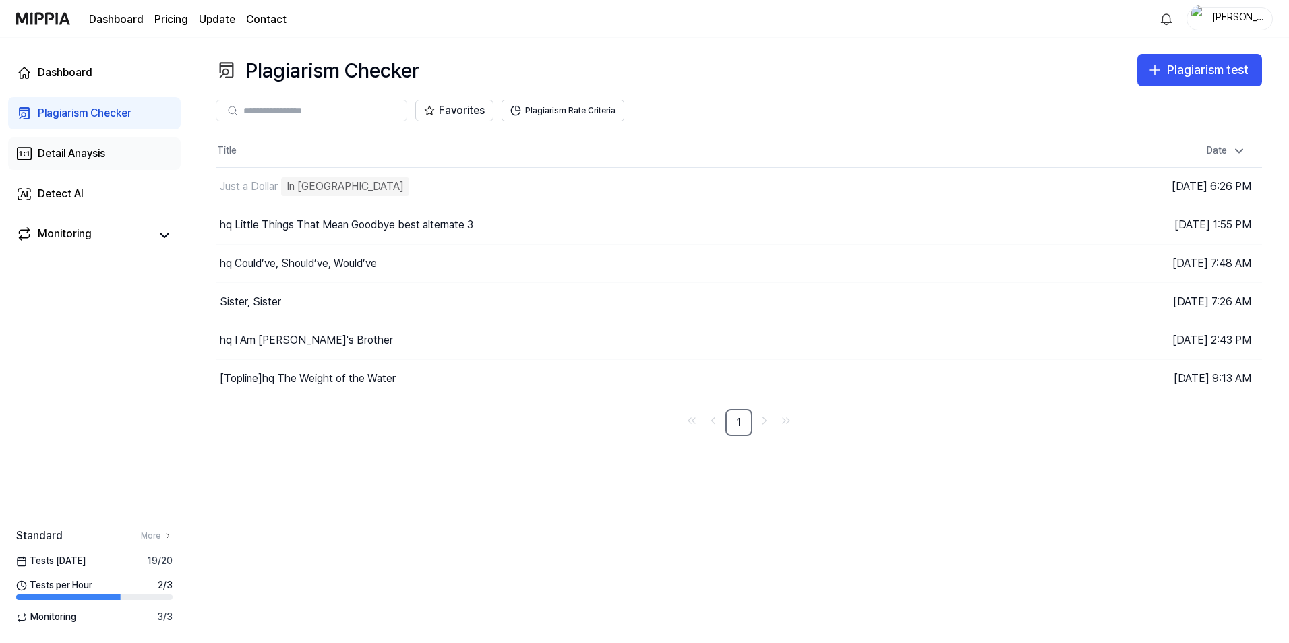
click at [103, 154] on div "Detail Anaysis" at bounding box center [71, 154] width 67 height 16
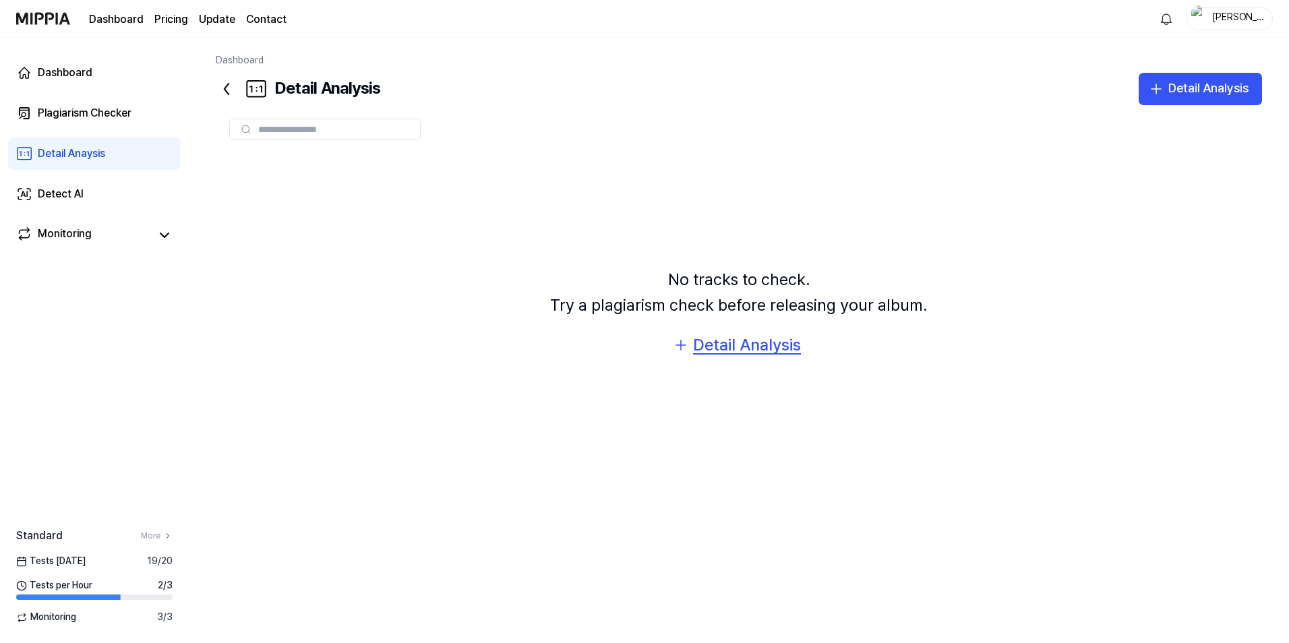
click at [716, 346] on div "Detail Analysis" at bounding box center [747, 345] width 108 height 26
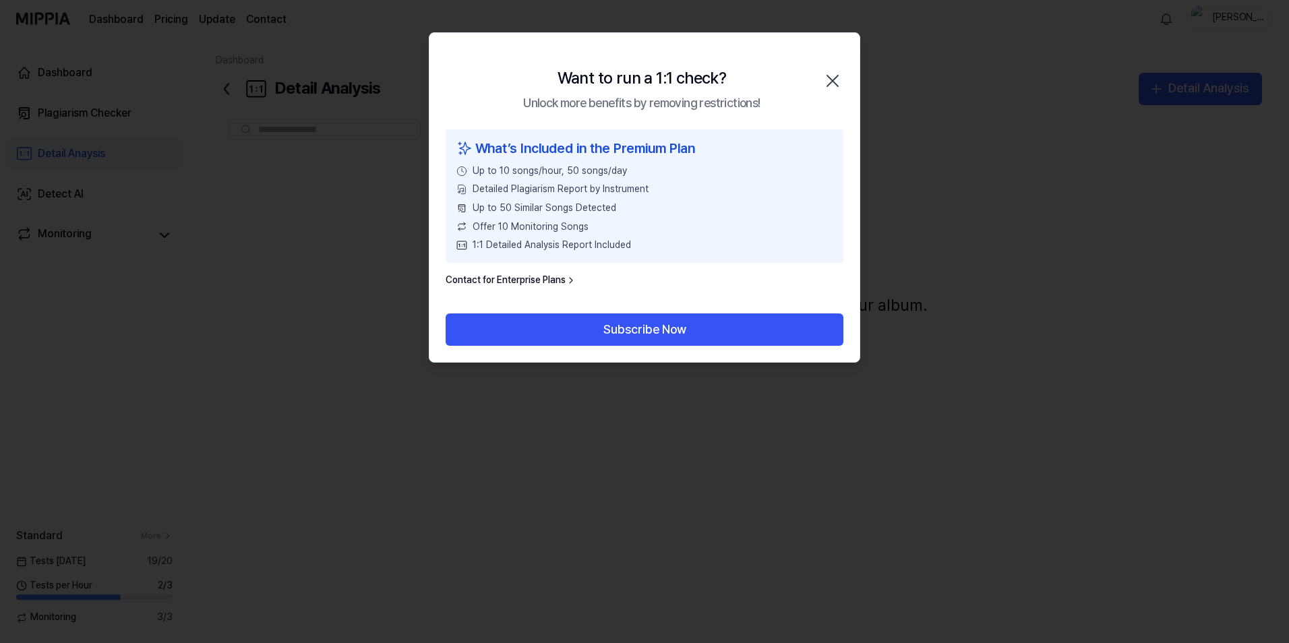
click at [833, 73] on icon "button" at bounding box center [833, 81] width 22 height 22
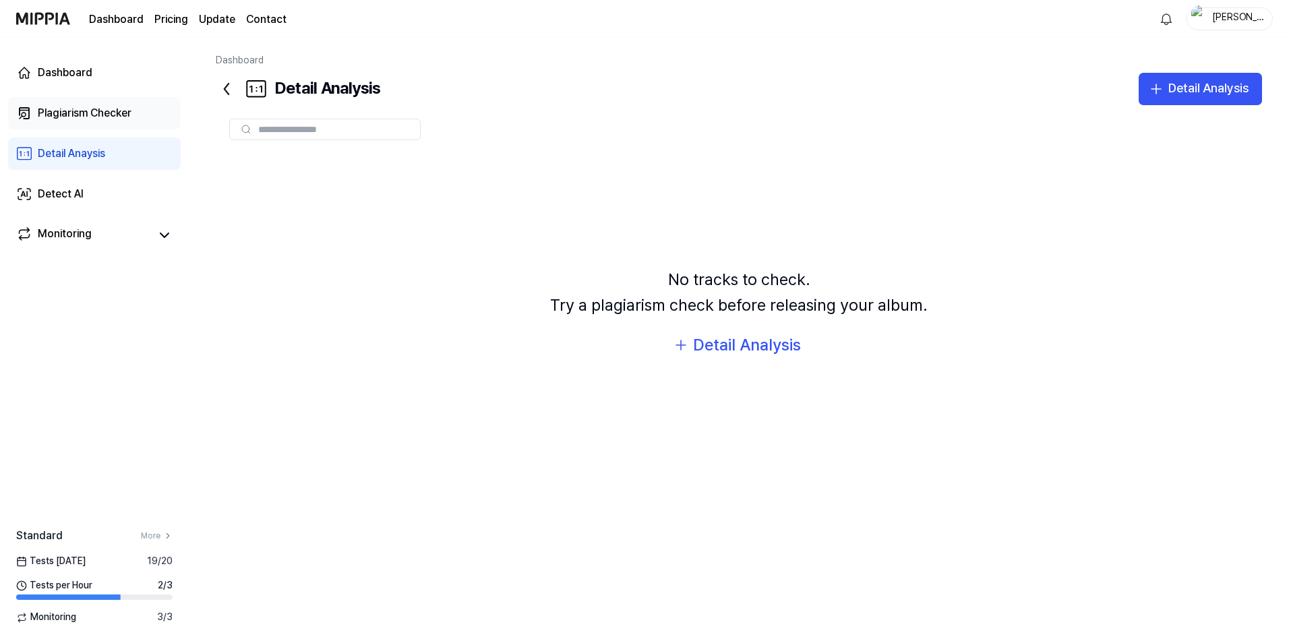
click at [74, 106] on div "Plagiarism Checker" at bounding box center [85, 113] width 94 height 16
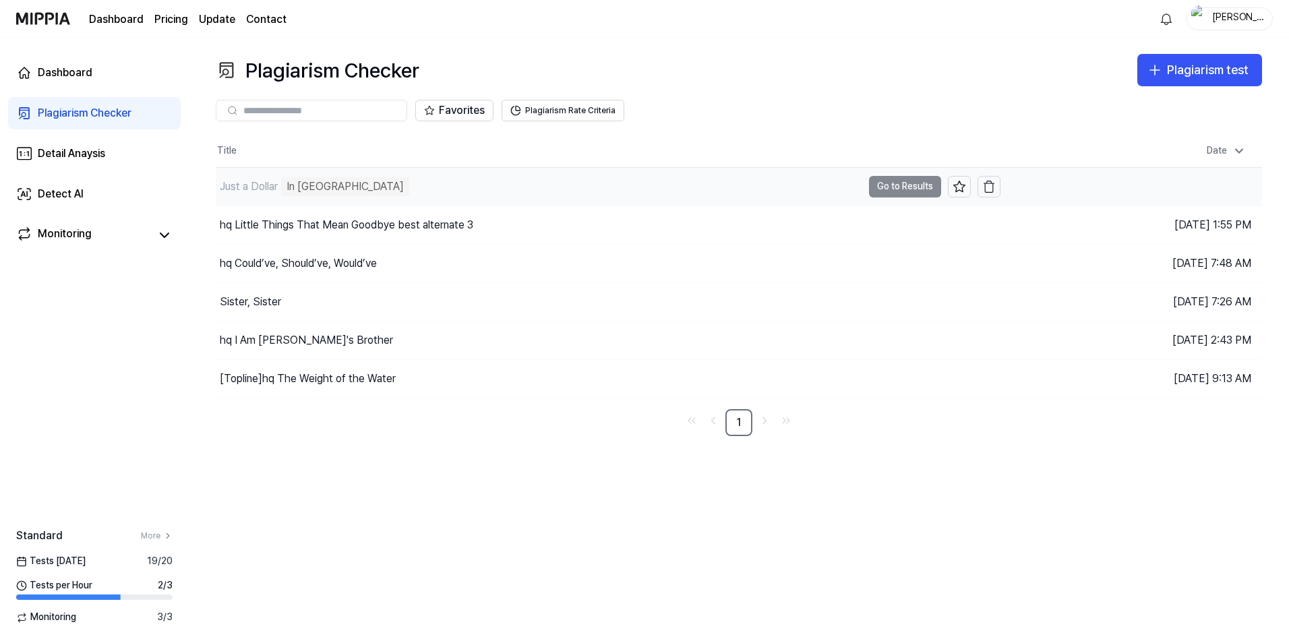
click at [354, 195] on div "Just a Dollar In Queue" at bounding box center [539, 187] width 646 height 38
click at [902, 188] on td "Just a Dollar In Queue Go to Results" at bounding box center [608, 187] width 784 height 38
click at [769, 186] on div "Just a Dollar In Queue" at bounding box center [539, 187] width 646 height 38
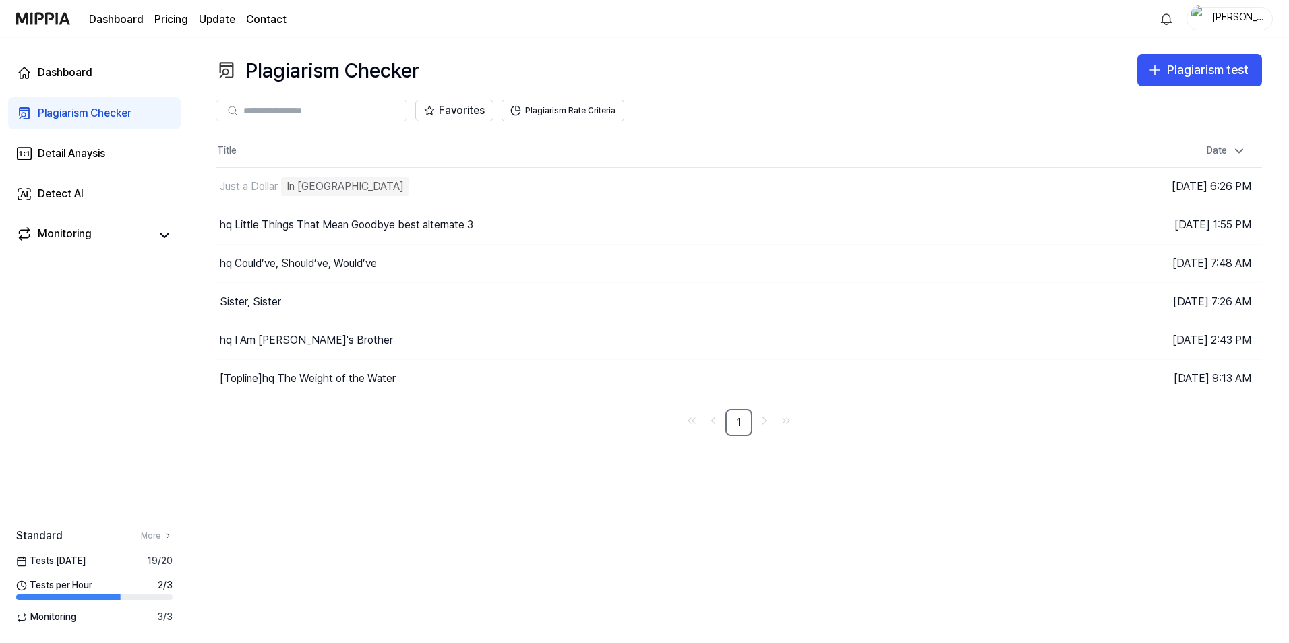
click at [776, 84] on div "Plagiarism Checker Plagiarism test" at bounding box center [739, 70] width 1046 height 32
click at [427, 173] on div "Just a Dollar In Queue" at bounding box center [539, 187] width 646 height 38
click at [1213, 528] on div "Plagiarism Checker Plagiarism test Plagiarism Checker Detail Analysis Detect AI…" at bounding box center [739, 340] width 1100 height 605
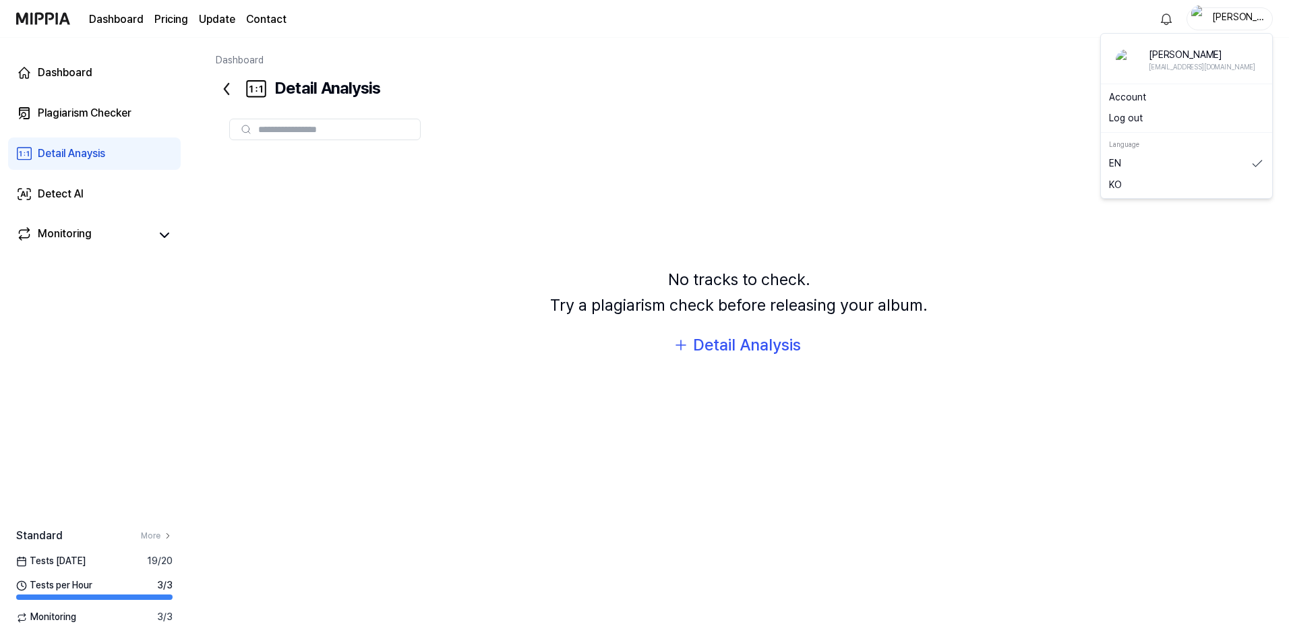
click at [1244, 21] on div "[PERSON_NAME]" at bounding box center [1237, 18] width 53 height 15
click at [1147, 117] on button "Log out" at bounding box center [1186, 118] width 155 height 13
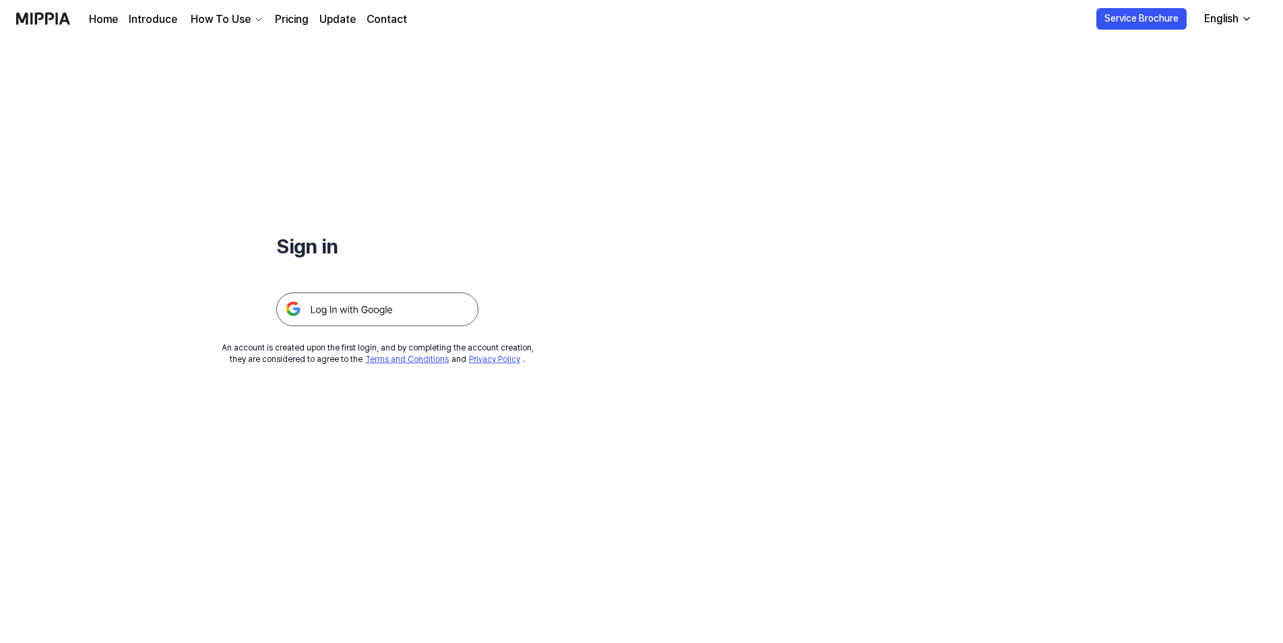
click at [394, 306] on img at bounding box center [377, 310] width 202 height 34
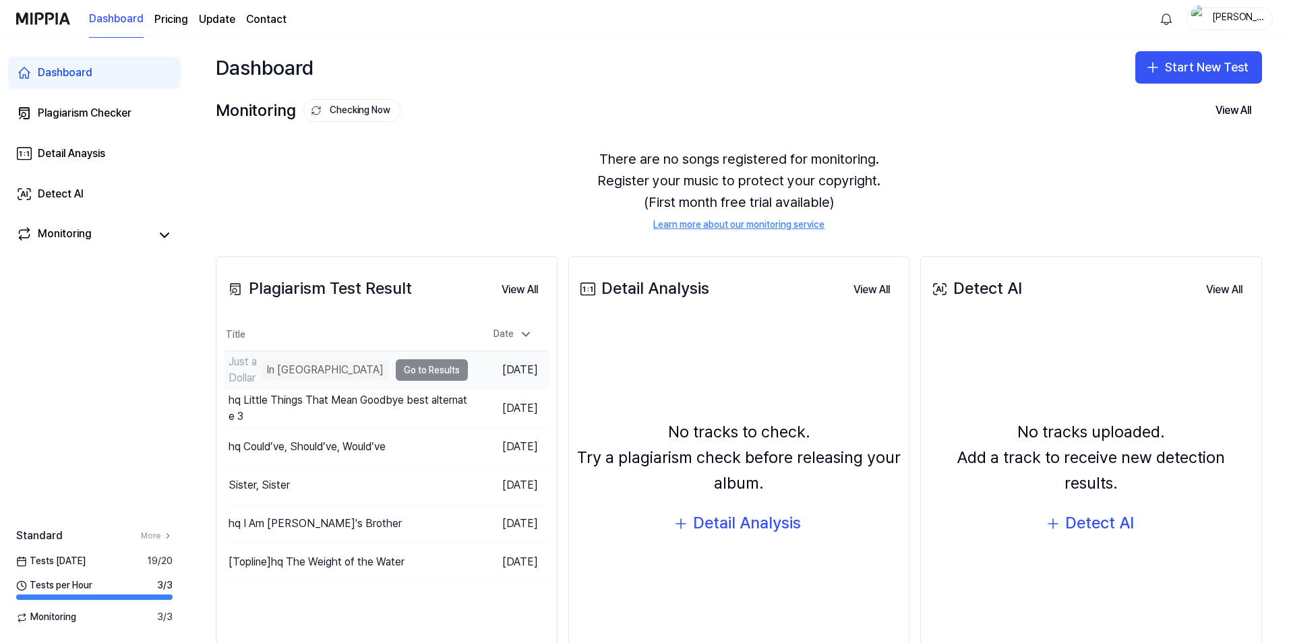
click at [362, 374] on div "Just a Dollar In Queue" at bounding box center [306, 370] width 164 height 38
click at [94, 113] on div "Plagiarism Checker" at bounding box center [85, 113] width 94 height 16
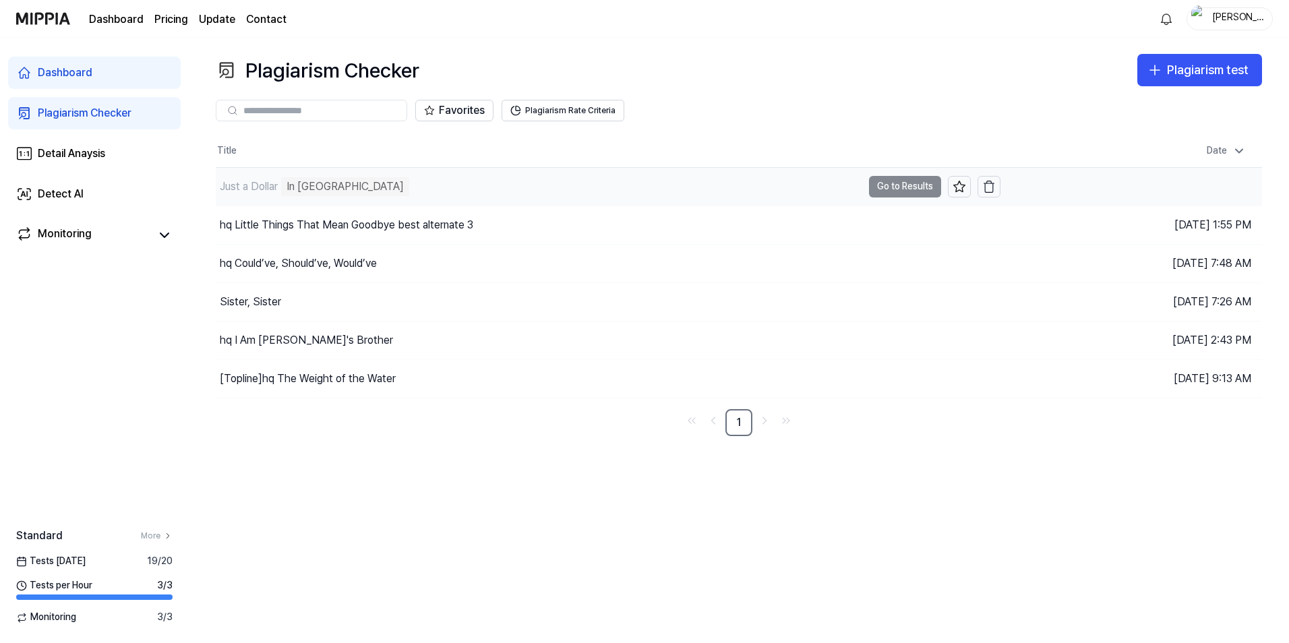
click at [910, 185] on td "Just a Dollar In Queue Go to Results" at bounding box center [608, 187] width 784 height 38
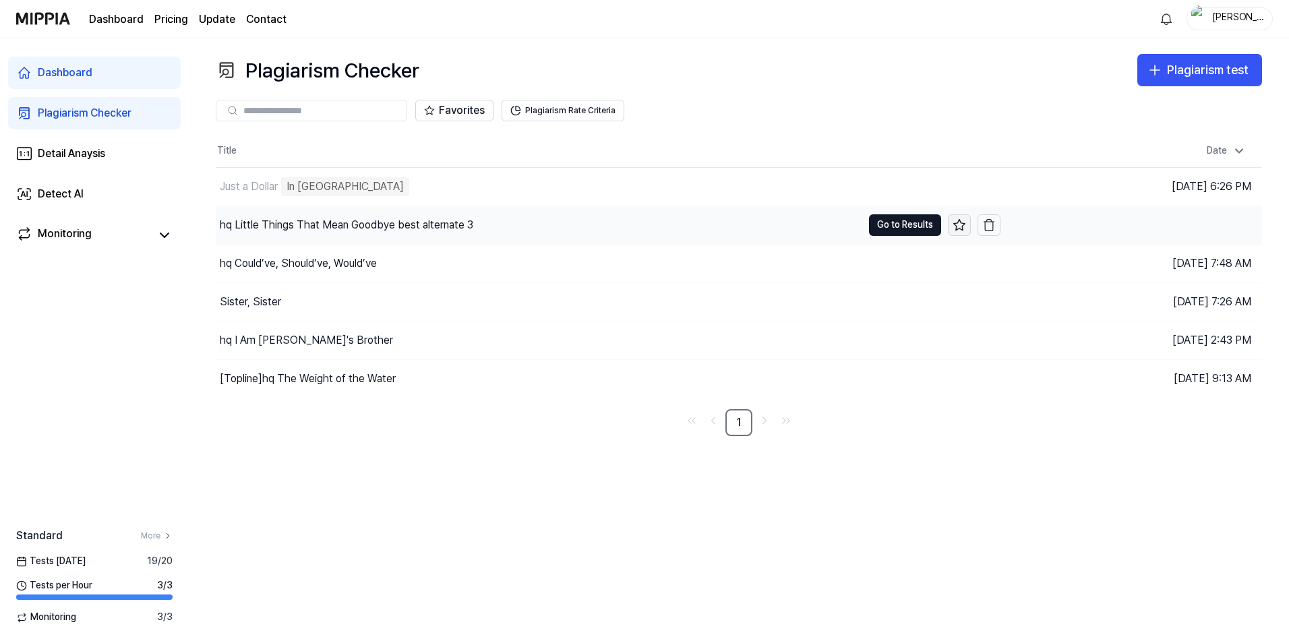
drag, startPoint x: 910, startPoint y: 185, endPoint x: 963, endPoint y: 217, distance: 62.3
click at [963, 217] on td "hq Little Things That Mean Goodbye best alternate 3 Go to Results" at bounding box center [608, 225] width 784 height 38
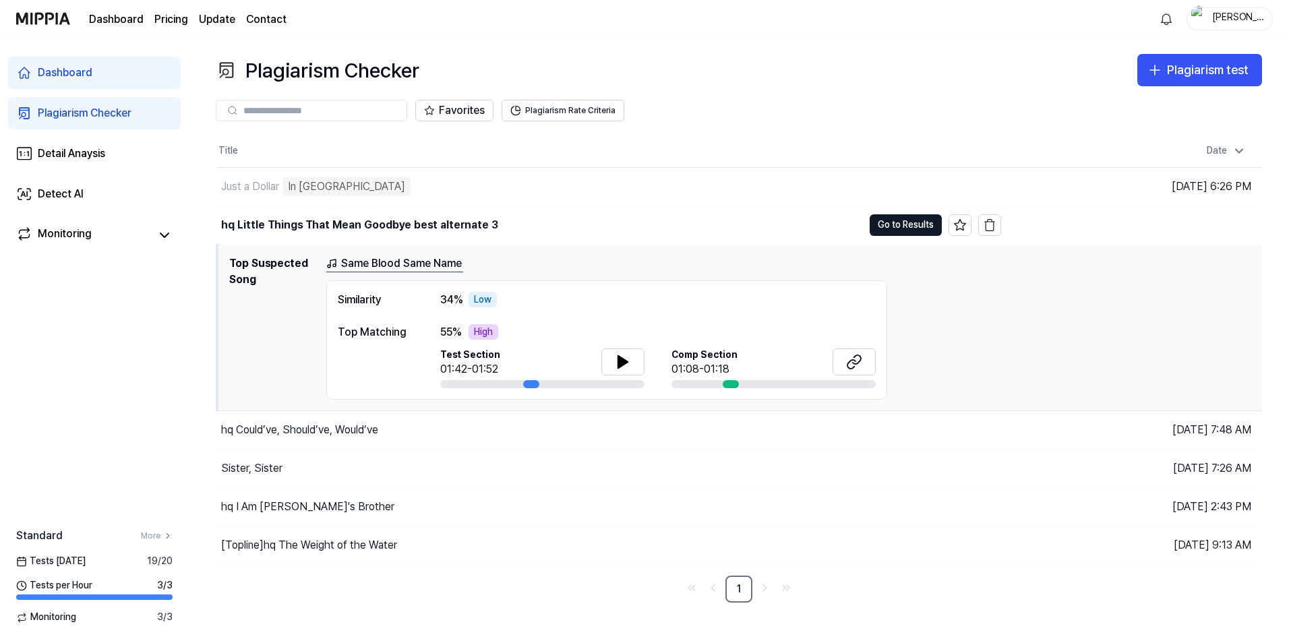
click at [880, 116] on div "Favorites Plagiarism Rate Criteria" at bounding box center [739, 111] width 1046 height 22
click at [89, 113] on div "Plagiarism Checker" at bounding box center [85, 113] width 94 height 16
click at [61, 559] on span "Tests [DATE]" at bounding box center [50, 561] width 69 height 13
click at [49, 594] on div "Tests per Hour 3 / 3" at bounding box center [94, 590] width 189 height 22
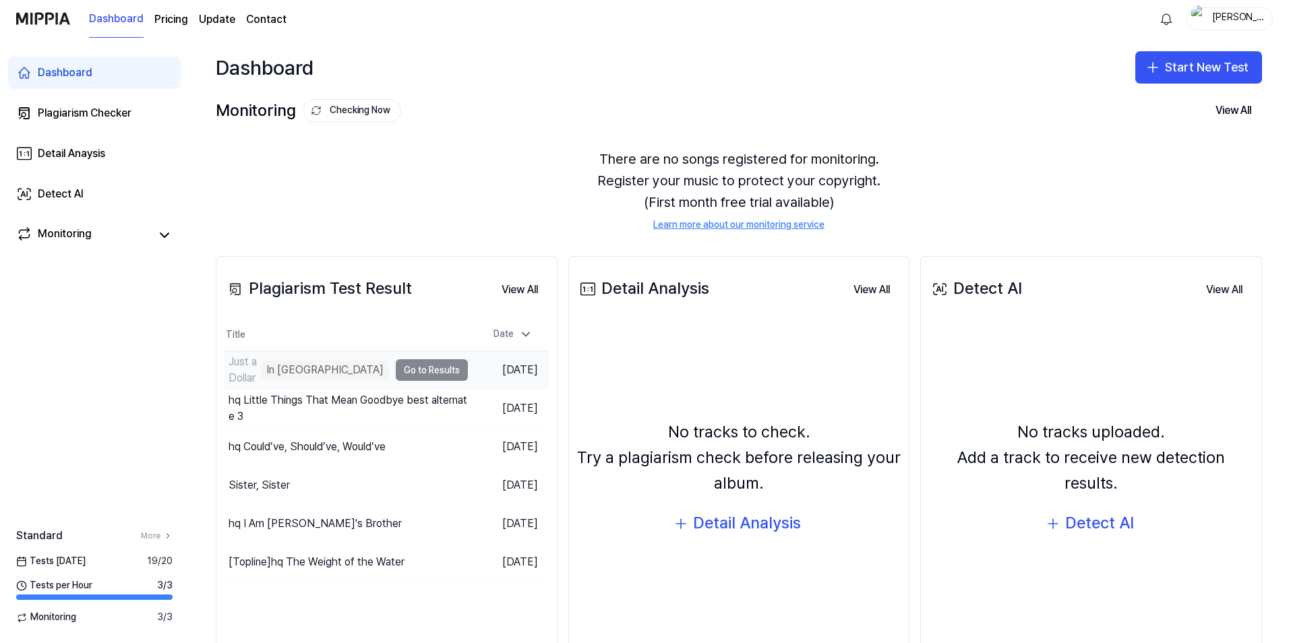
click at [324, 374] on div "In [GEOGRAPHIC_DATA]" at bounding box center [325, 370] width 128 height 19
drag, startPoint x: 324, startPoint y: 374, endPoint x: 848, endPoint y: 49, distance: 616.8
click at [848, 49] on div "Dashboard Start New Test" at bounding box center [739, 67] width 1100 height 59
click at [1225, 106] on button "View All" at bounding box center [1232, 110] width 57 height 27
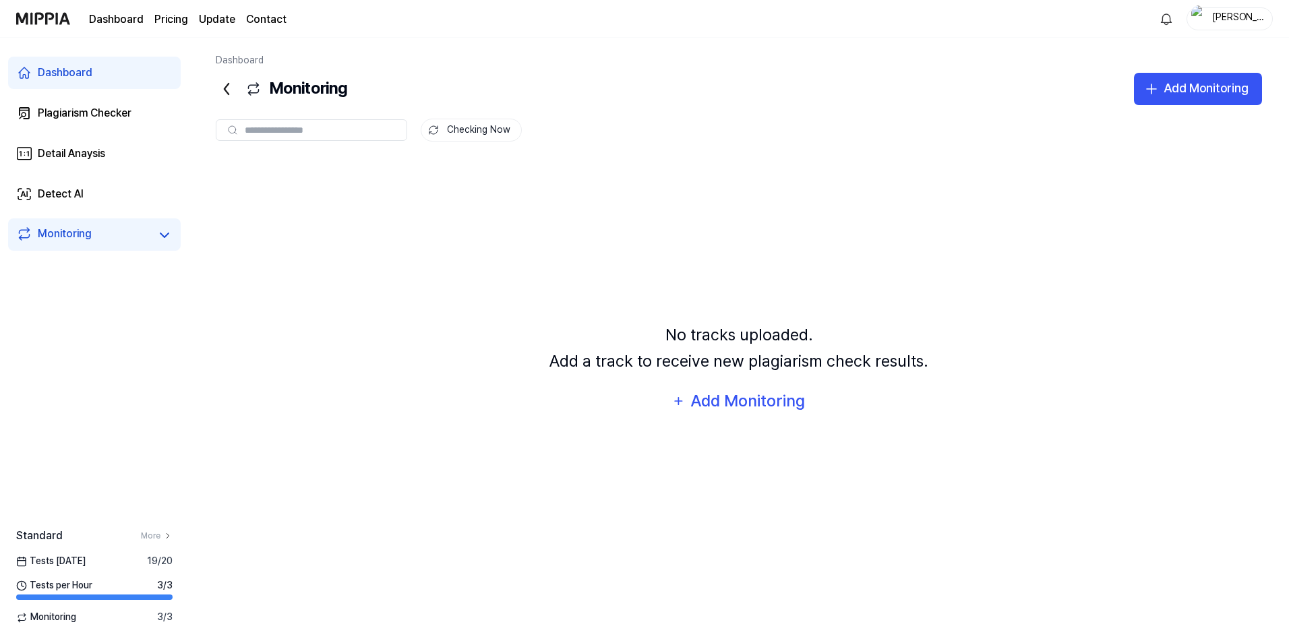
click at [63, 75] on div "Dashboard" at bounding box center [65, 73] width 55 height 16
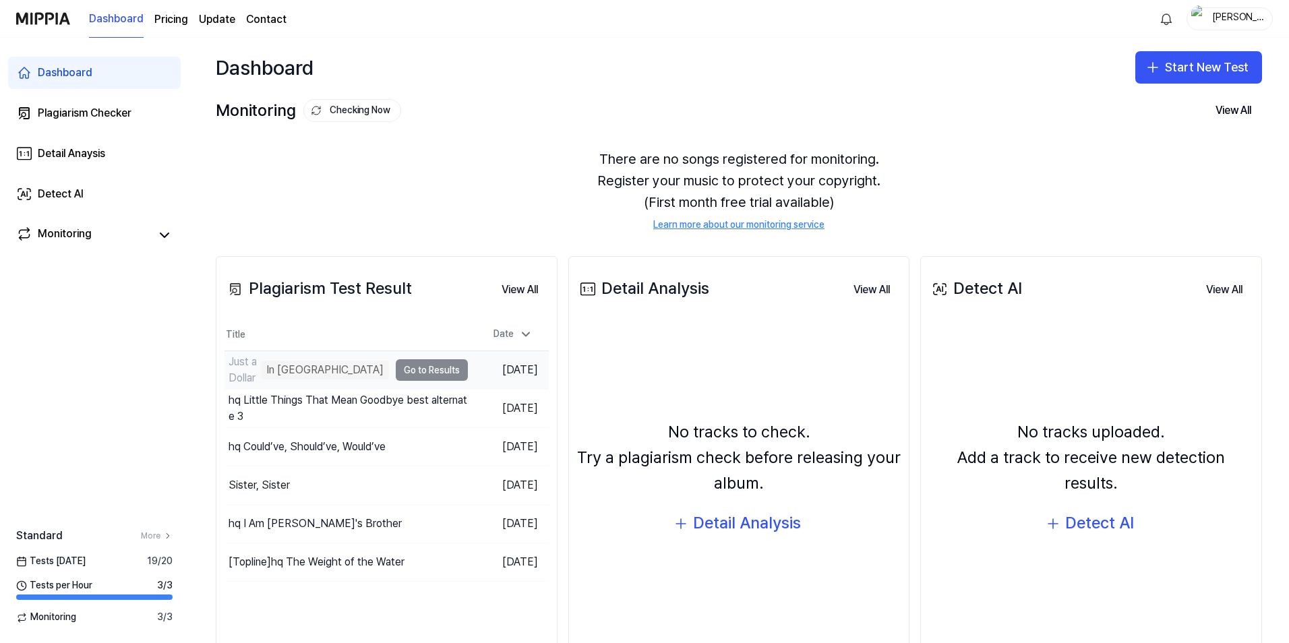
click at [292, 367] on div "In [GEOGRAPHIC_DATA]" at bounding box center [325, 370] width 128 height 19
drag, startPoint x: 292, startPoint y: 367, endPoint x: 316, endPoint y: 367, distance: 24.3
click at [316, 367] on div "In [GEOGRAPHIC_DATA]" at bounding box center [325, 370] width 128 height 19
click at [177, 359] on div "Dashboard Plagiarism Checker Detail Anaysis Detect AI Monitoring Standard More …" at bounding box center [94, 340] width 189 height 605
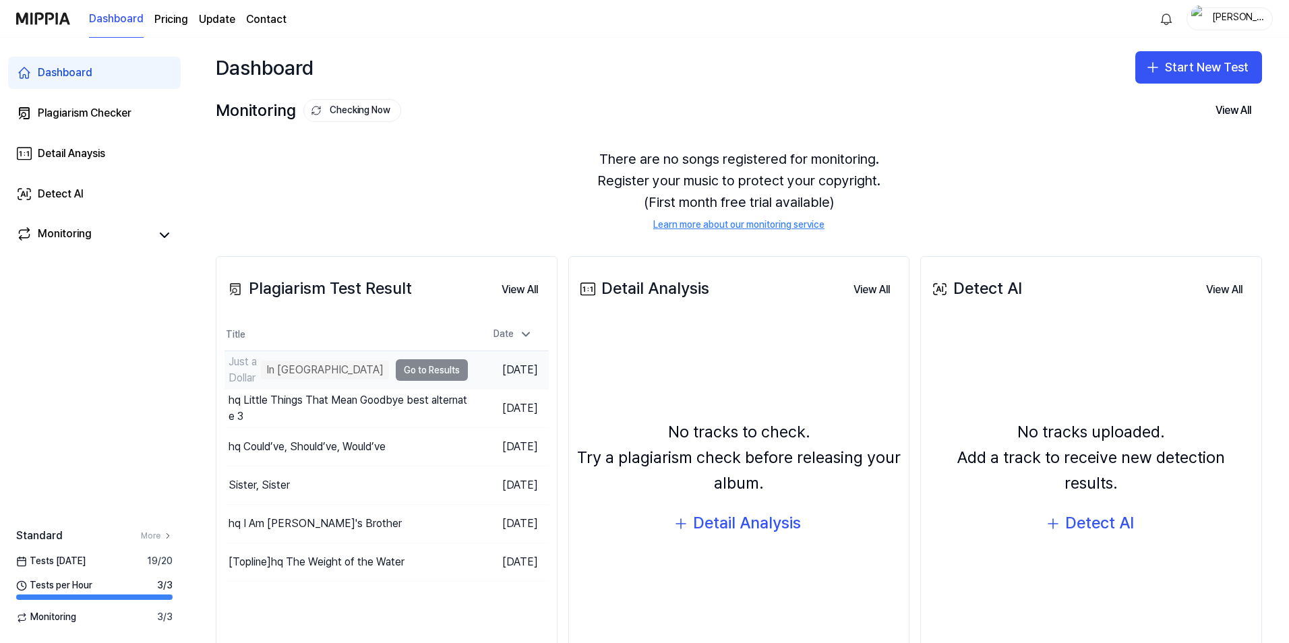
drag, startPoint x: 301, startPoint y: 367, endPoint x: 326, endPoint y: 370, distance: 25.2
click at [301, 367] on div "In [GEOGRAPHIC_DATA]" at bounding box center [325, 370] width 128 height 19
click at [65, 230] on div "Monitoring" at bounding box center [65, 235] width 54 height 19
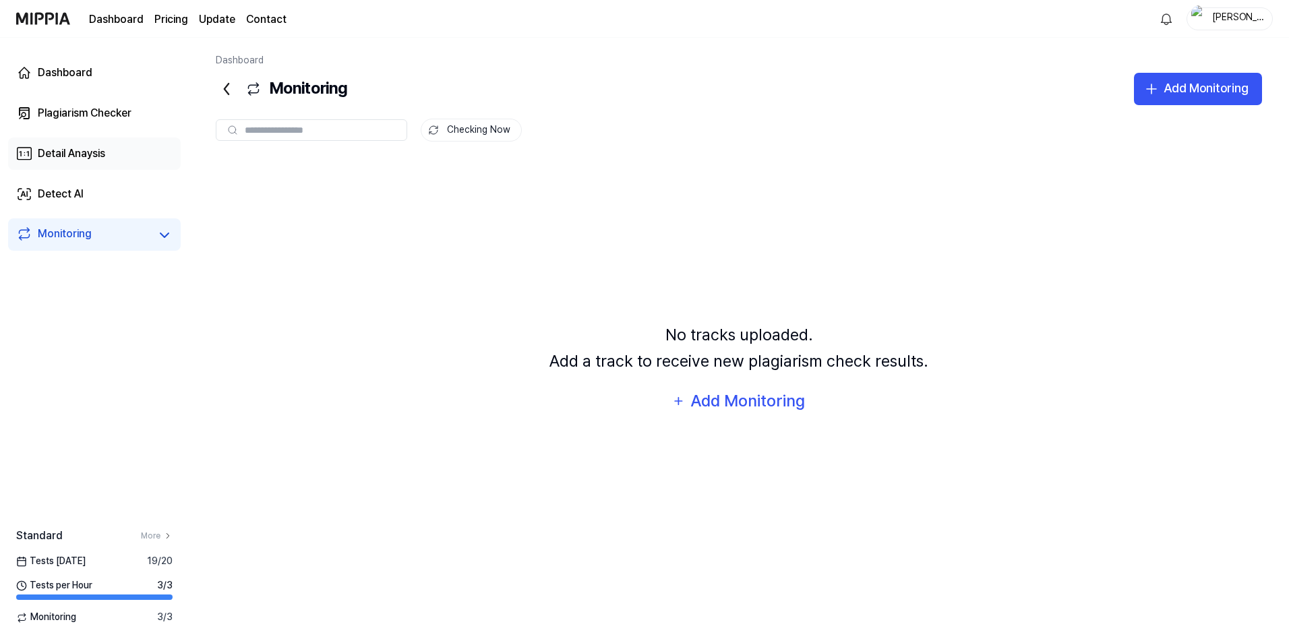
click at [70, 150] on div "Detail Anaysis" at bounding box center [71, 154] width 67 height 16
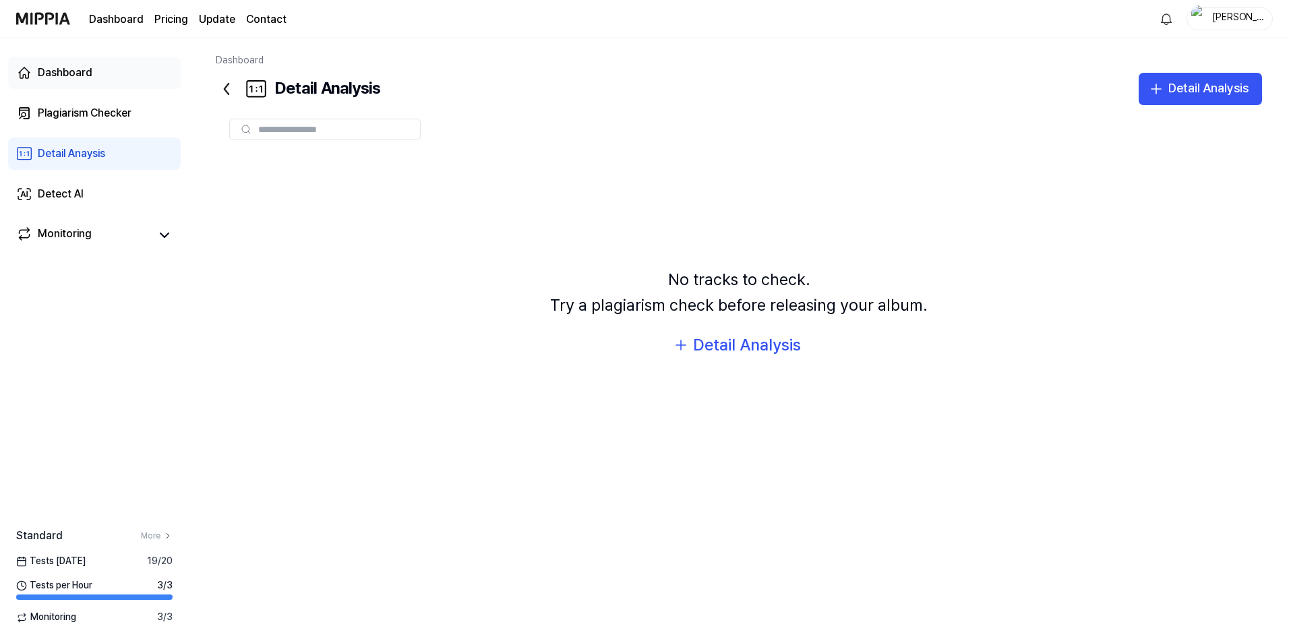
click at [59, 67] on div "Dashboard" at bounding box center [65, 73] width 55 height 16
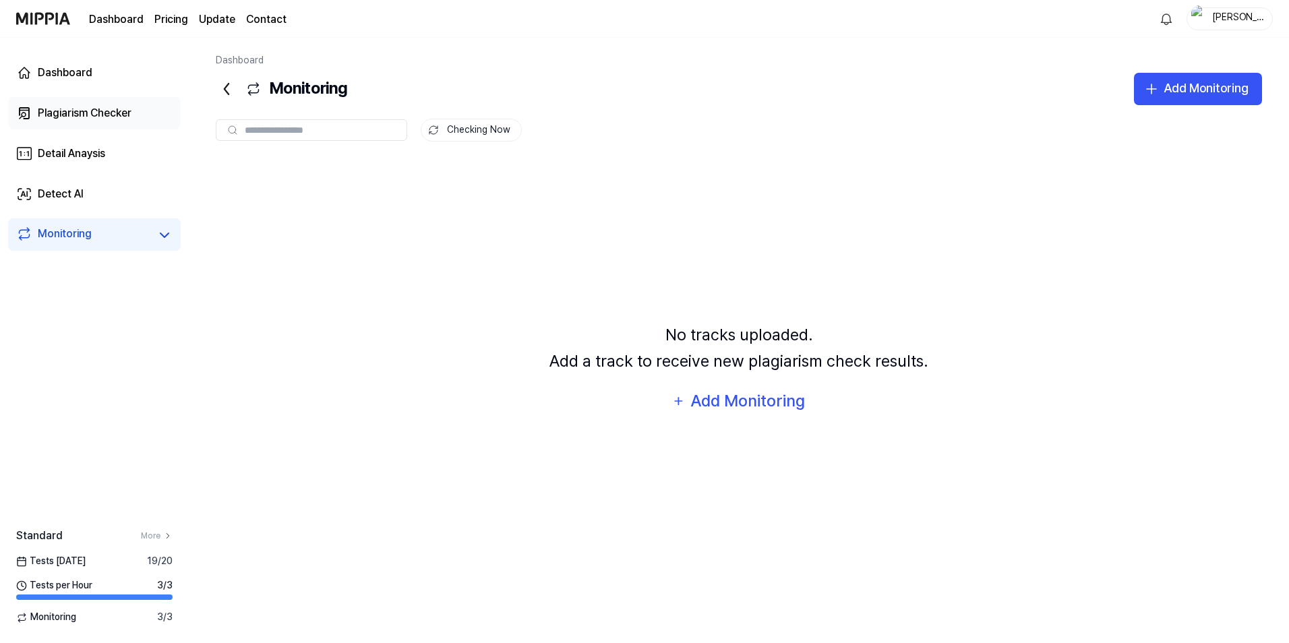
click at [75, 104] on link "Plagiarism Checker" at bounding box center [94, 113] width 173 height 32
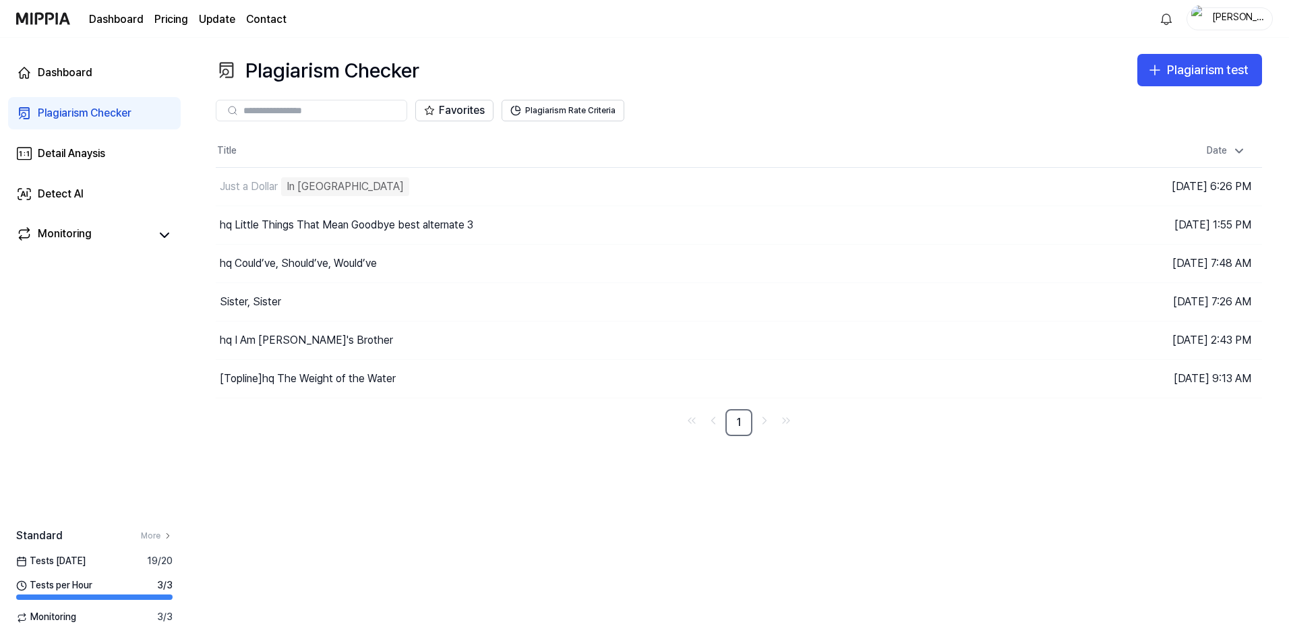
click at [327, 106] on input "text" at bounding box center [320, 110] width 155 height 12
click at [85, 73] on div "Dashboard" at bounding box center [65, 73] width 55 height 16
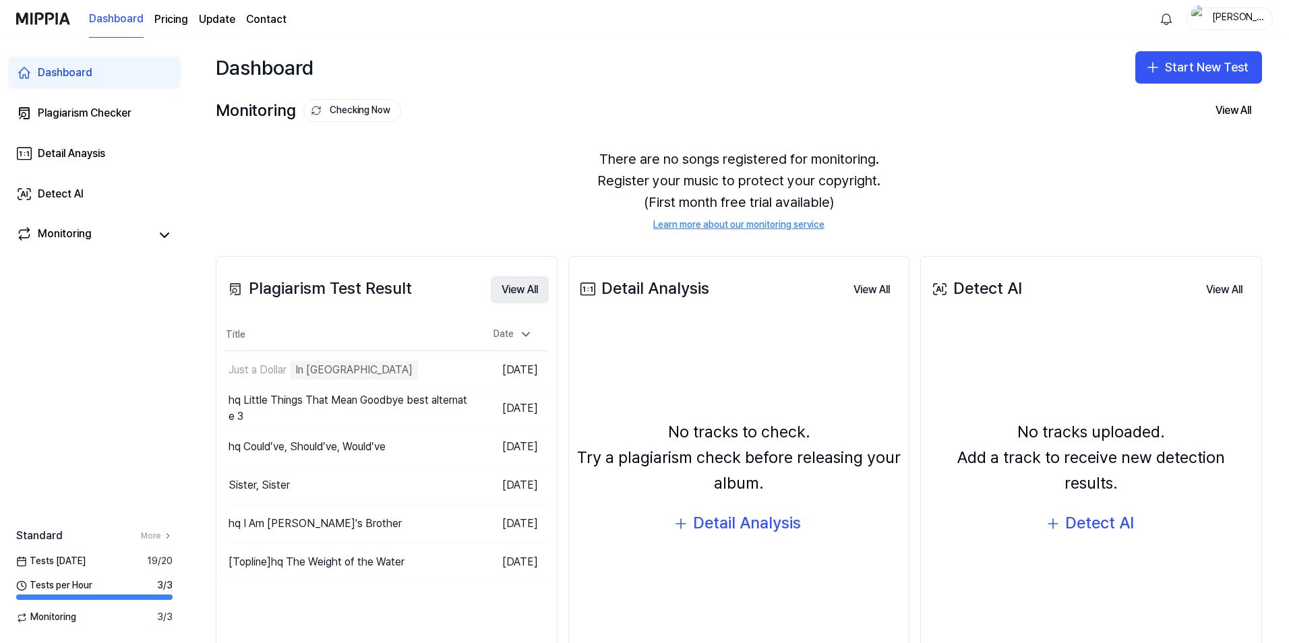
click at [504, 292] on button "View All" at bounding box center [520, 289] width 58 height 27
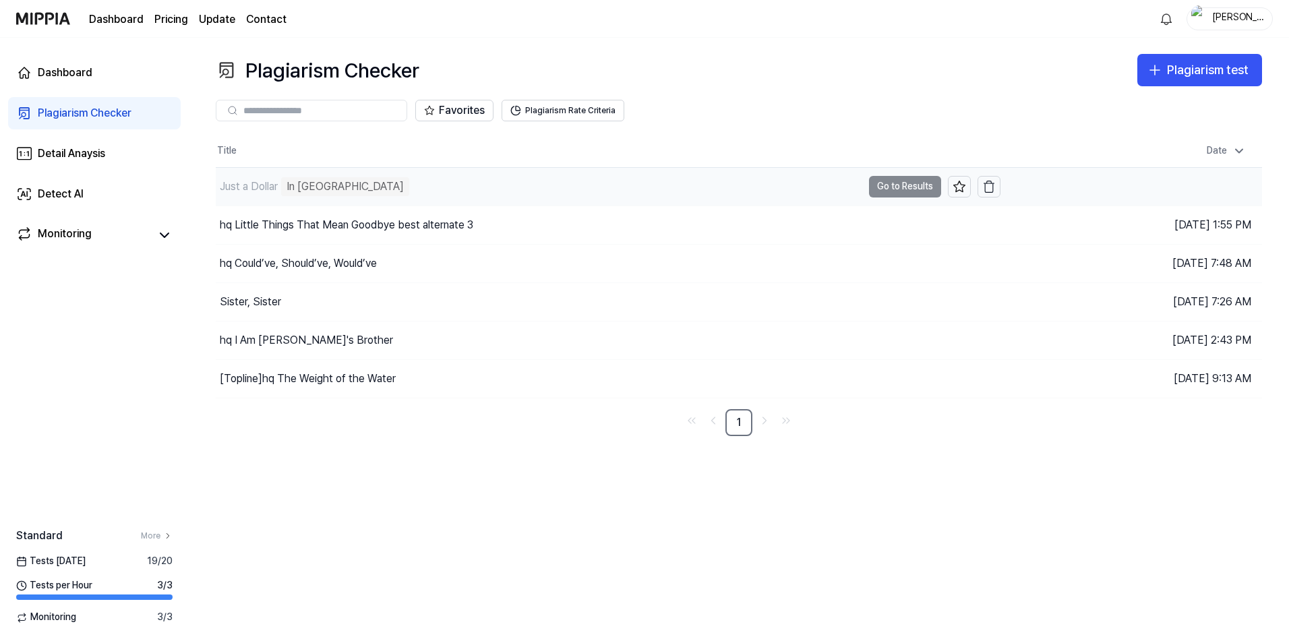
click at [309, 189] on div "In [GEOGRAPHIC_DATA]" at bounding box center [345, 186] width 128 height 19
click at [909, 184] on td "Just a Dollar In Queue Go to Results" at bounding box center [608, 187] width 784 height 38
click at [909, 189] on td "Just a Dollar In Queue Go to Results" at bounding box center [608, 187] width 784 height 38
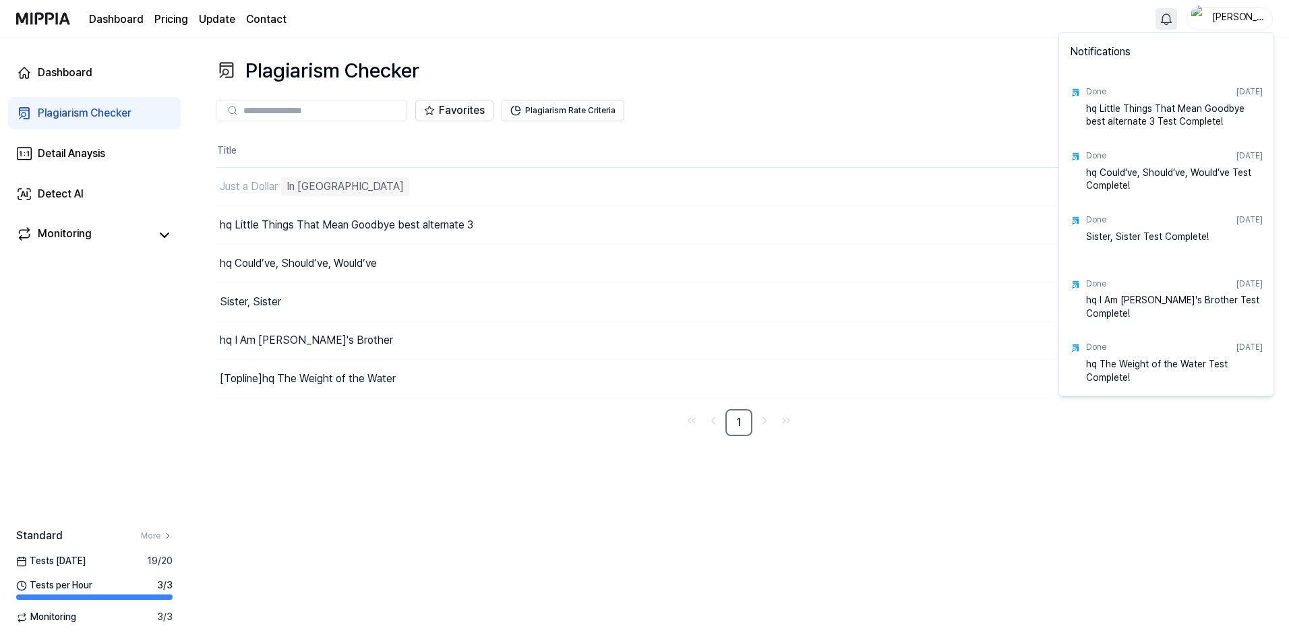
click at [1163, 24] on html "Dashboard Pricing Update Contact [PERSON_NAME] Dashboard Plagiarism Checker Det…" at bounding box center [644, 321] width 1289 height 643
click at [999, 115] on html "Dashboard Pricing Update Contact [PERSON_NAME] Dashboard Plagiarism Checker Det…" at bounding box center [644, 321] width 1289 height 643
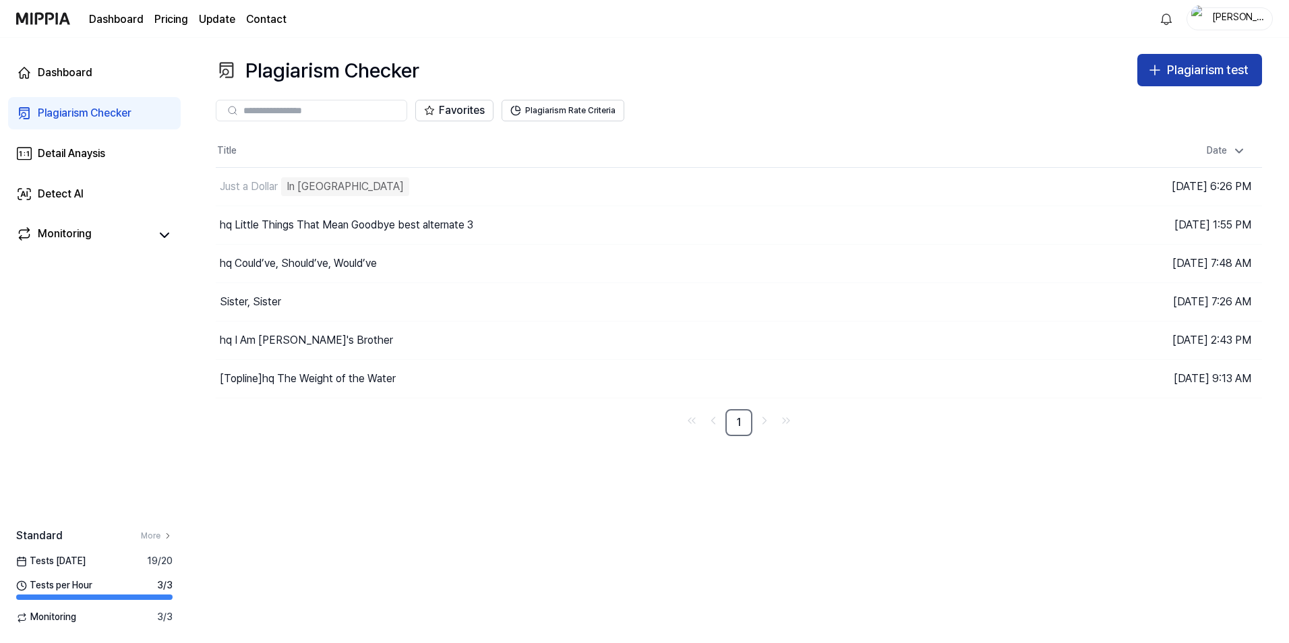
click at [1145, 71] on button "Plagiarism test" at bounding box center [1199, 70] width 125 height 32
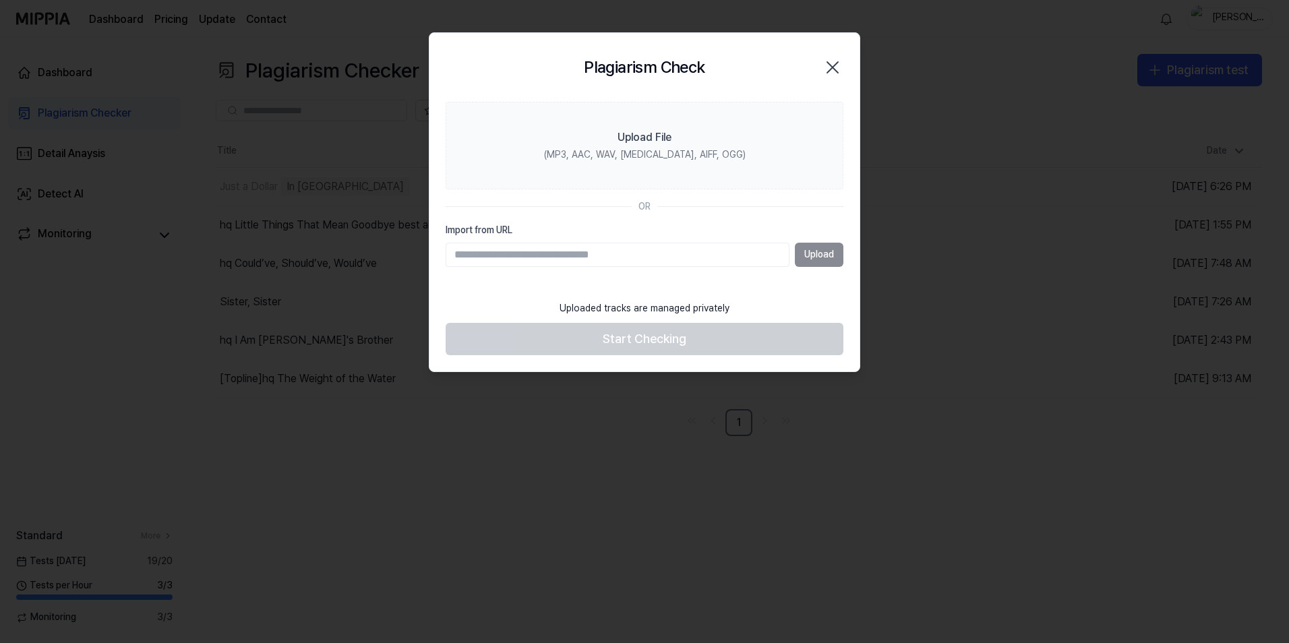
click at [835, 61] on icon "button" at bounding box center [833, 68] width 22 height 22
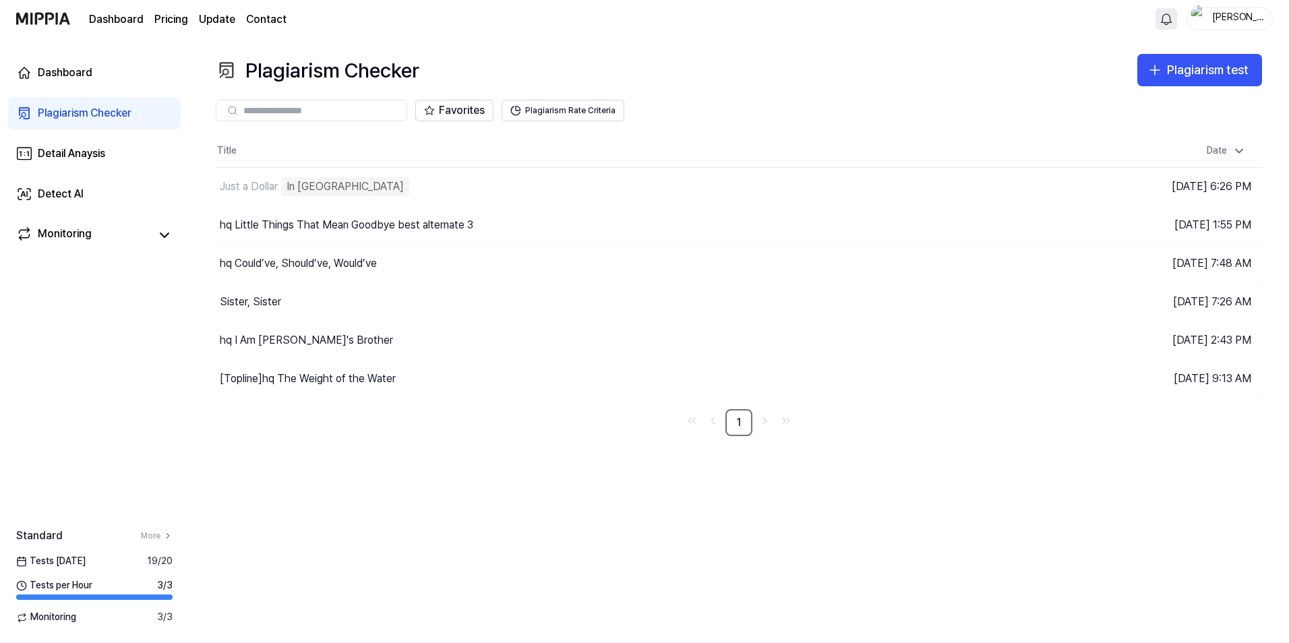
click at [1171, 22] on html "Dashboard Pricing Update Contact [PERSON_NAME] Dashboard Plagiarism Checker Det…" at bounding box center [644, 321] width 1289 height 643
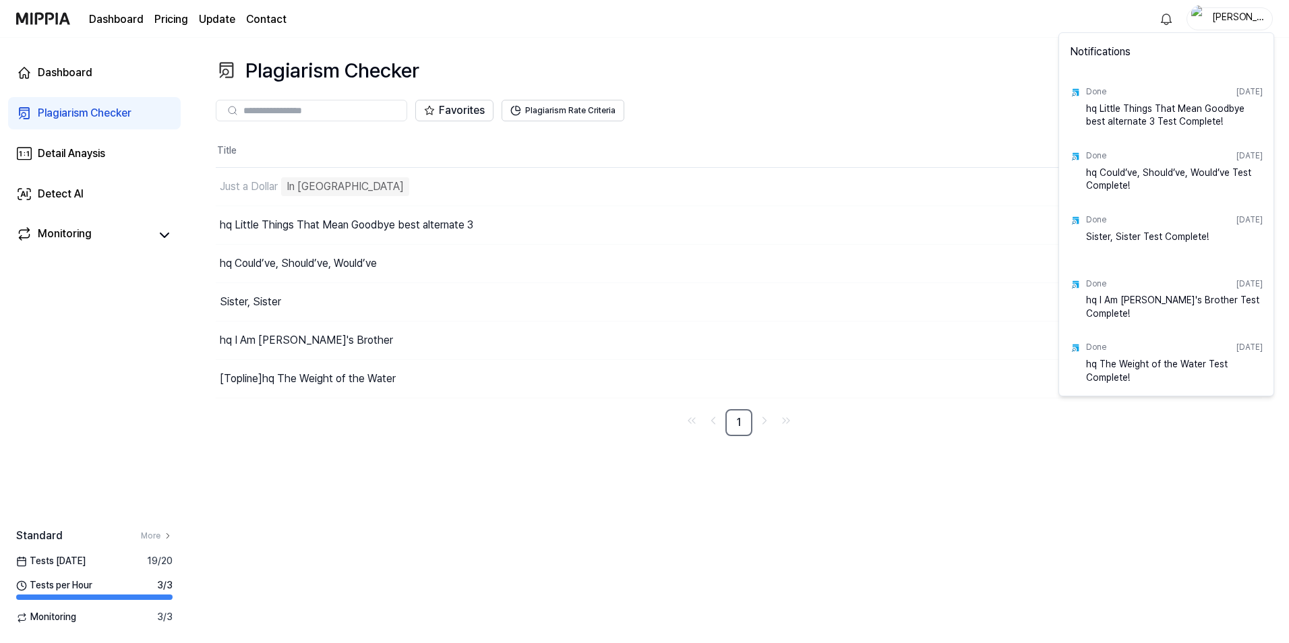
click at [958, 113] on html "Dashboard Pricing Update Contact [PERSON_NAME] Dashboard Plagiarism Checker Det…" at bounding box center [644, 321] width 1289 height 643
